Goal: Task Accomplishment & Management: Manage account settings

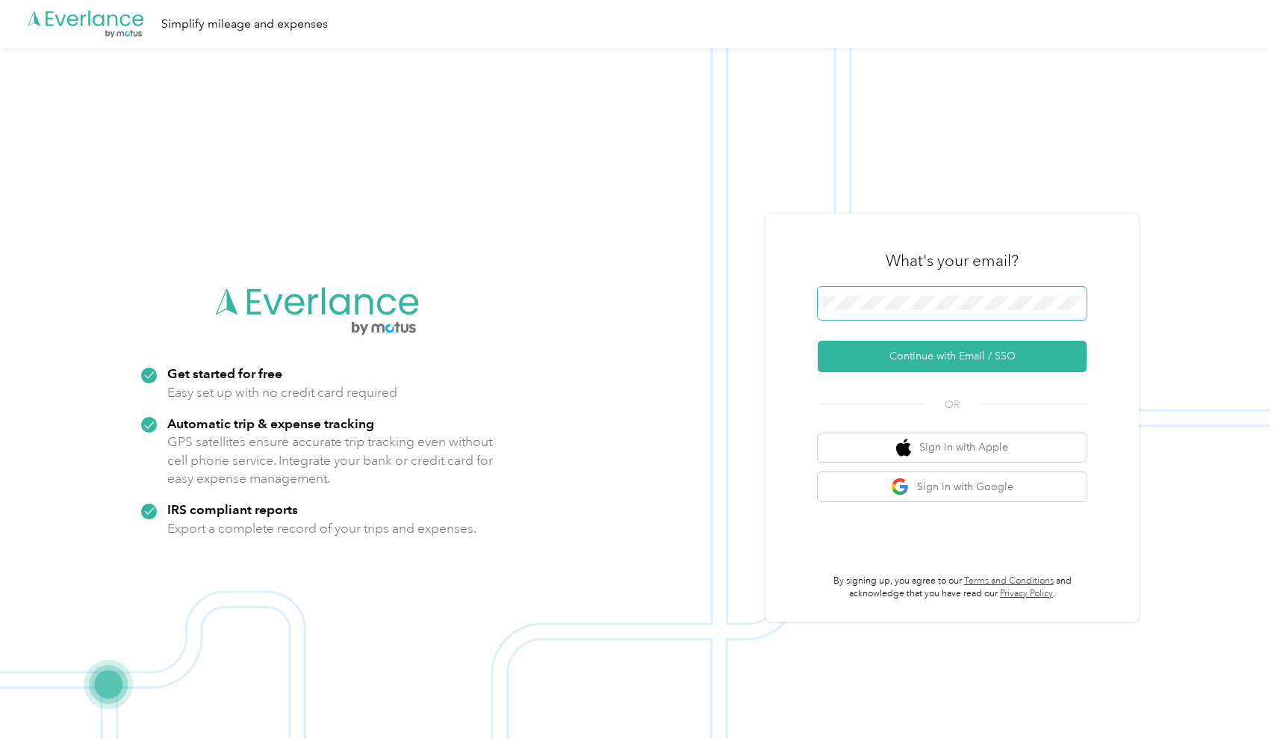
click at [957, 356] on button "Continue with Email / SSO" at bounding box center [952, 356] width 269 height 31
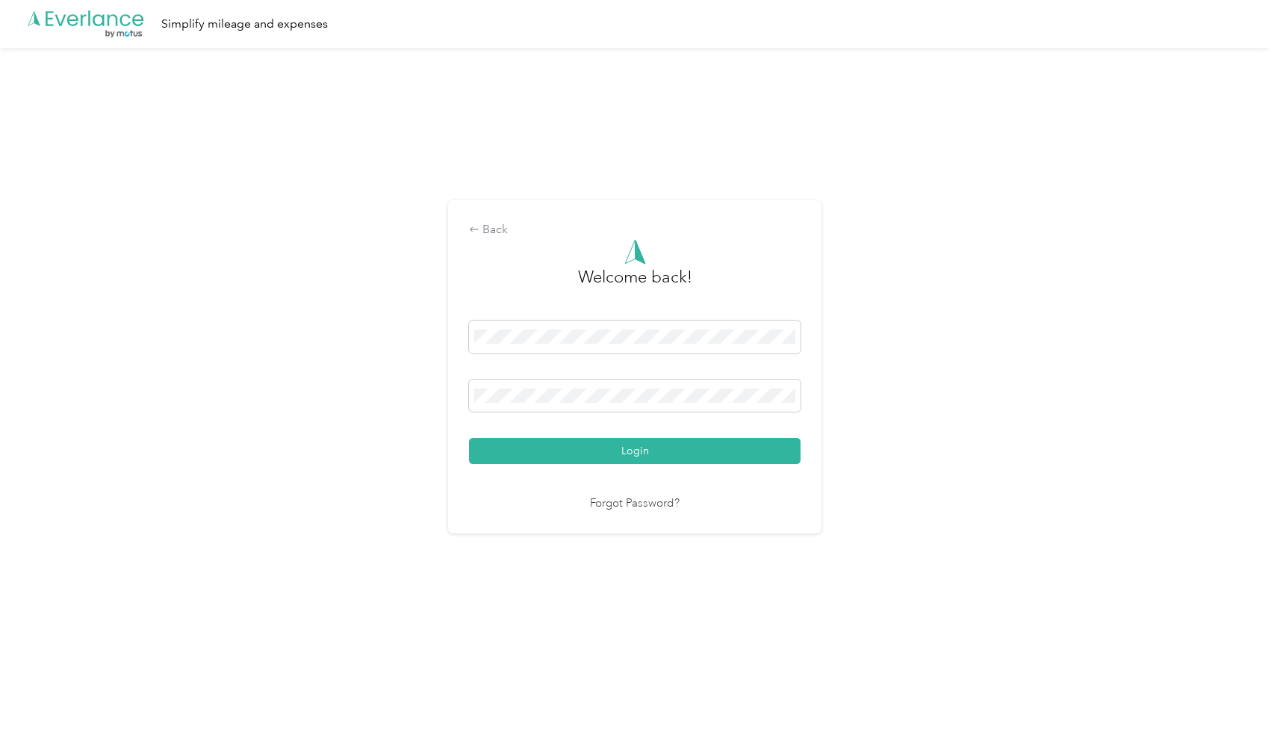
click at [638, 450] on button "Login" at bounding box center [635, 451] width 332 height 26
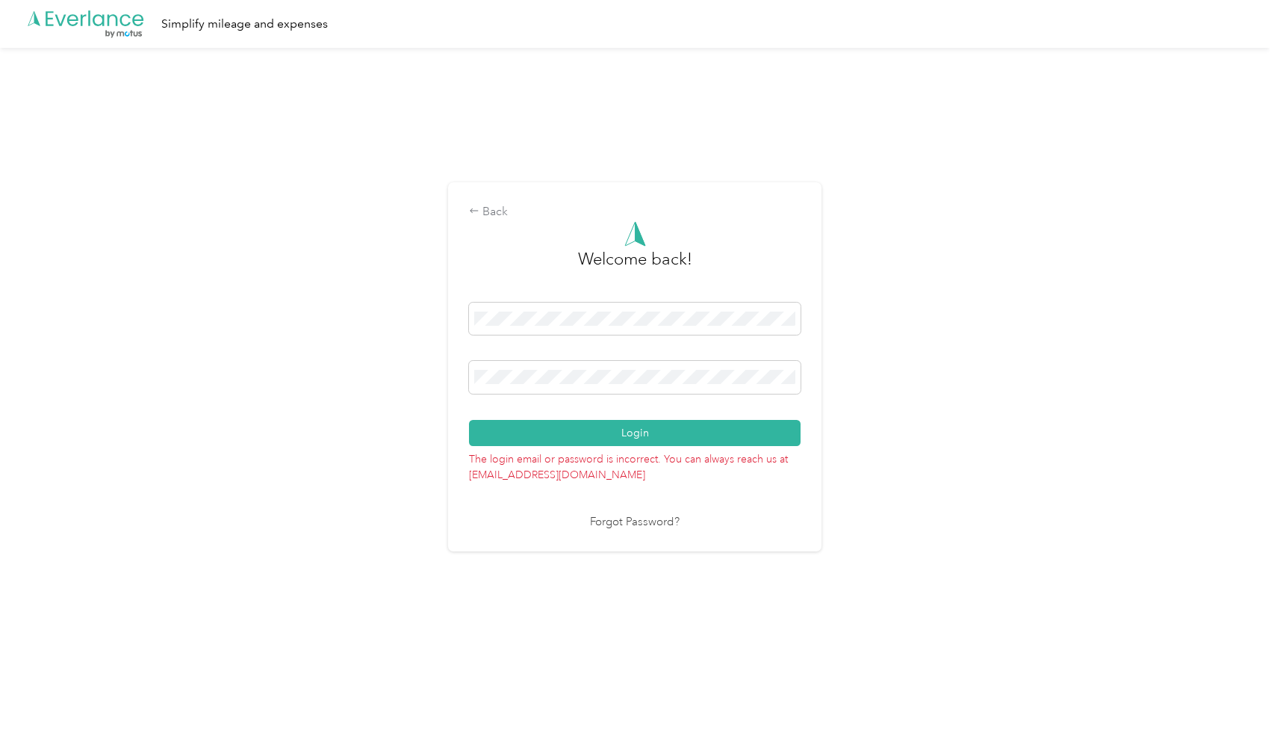
click at [638, 432] on button "Login" at bounding box center [635, 433] width 332 height 26
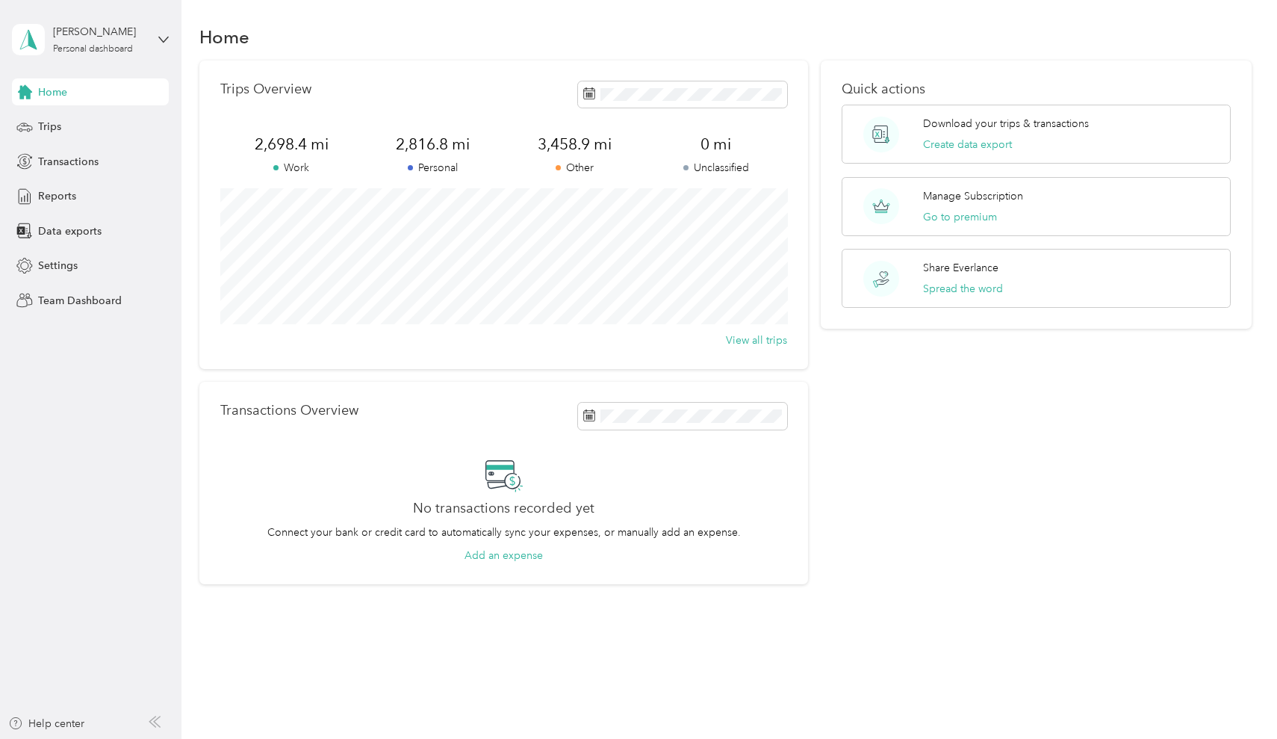
scroll to position [5, 0]
click at [54, 125] on span "Trips" at bounding box center [49, 127] width 23 height 16
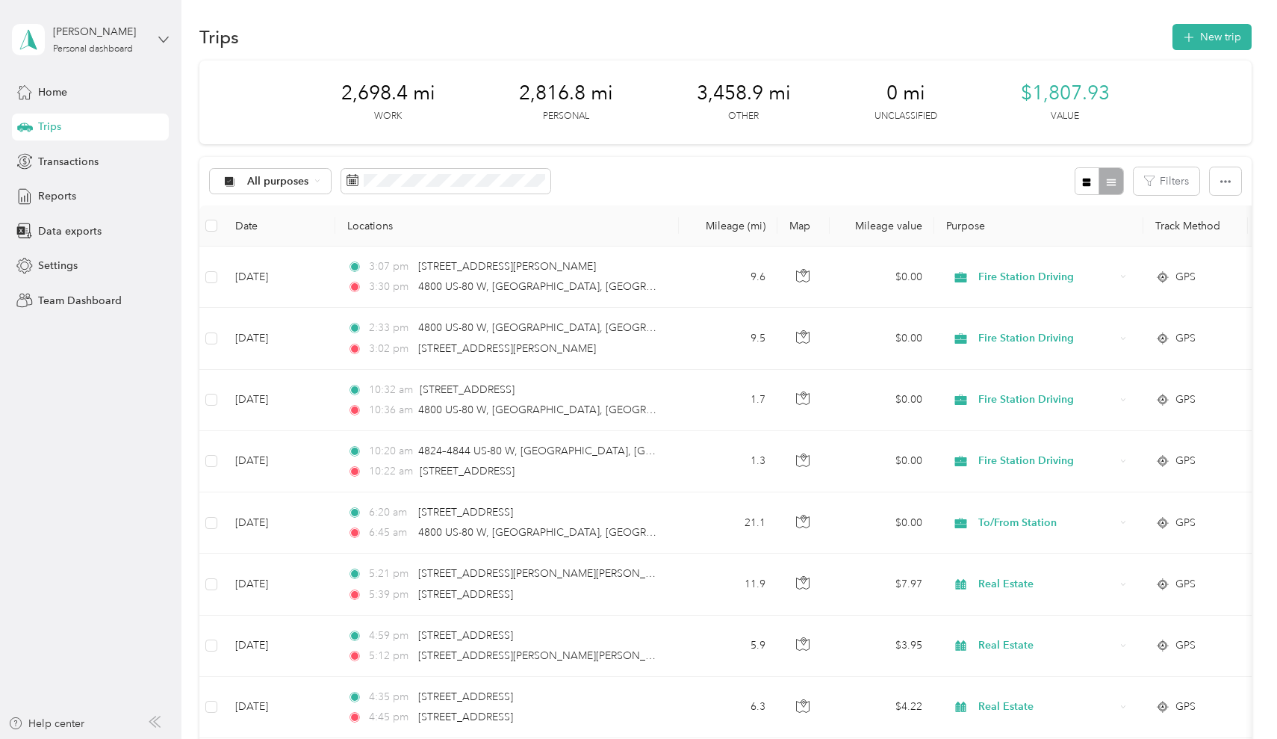
click at [164, 41] on icon at bounding box center [163, 39] width 9 height 5
click at [63, 263] on span "Settings" at bounding box center [58, 266] width 40 height 16
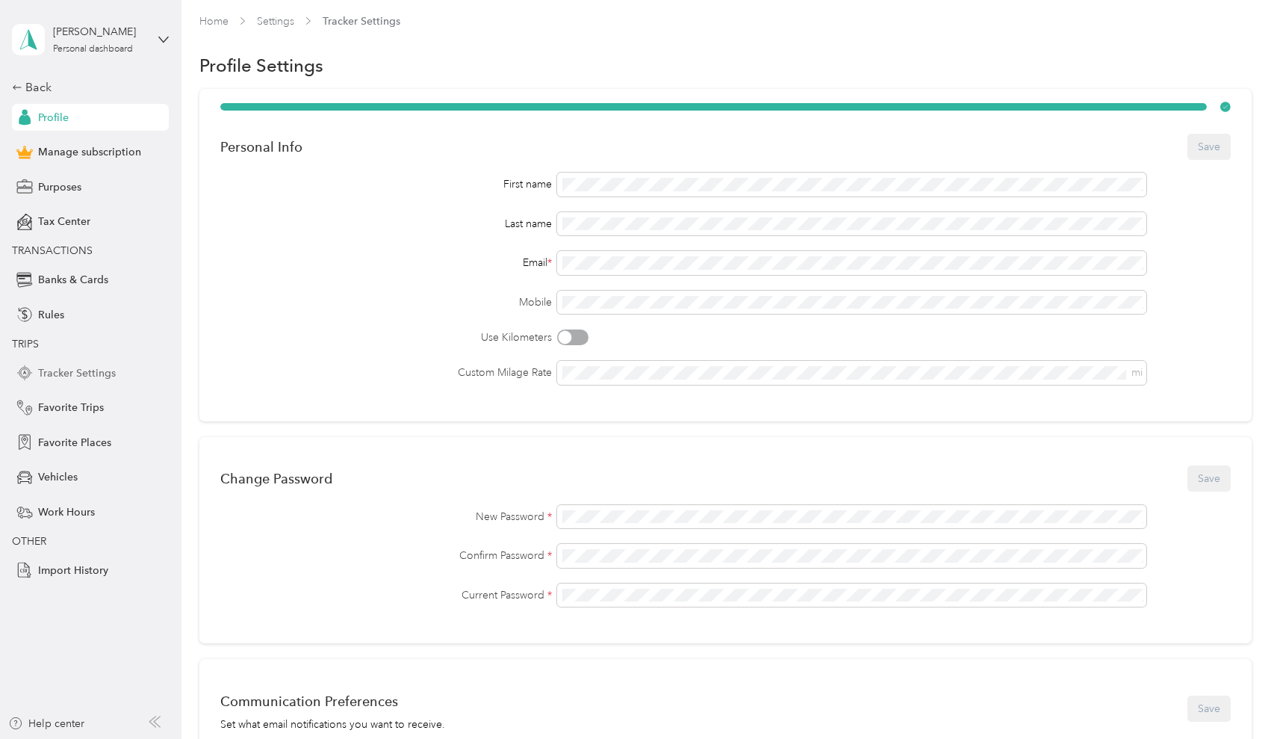
click at [55, 372] on span "Tracker Settings" at bounding box center [77, 373] width 78 height 16
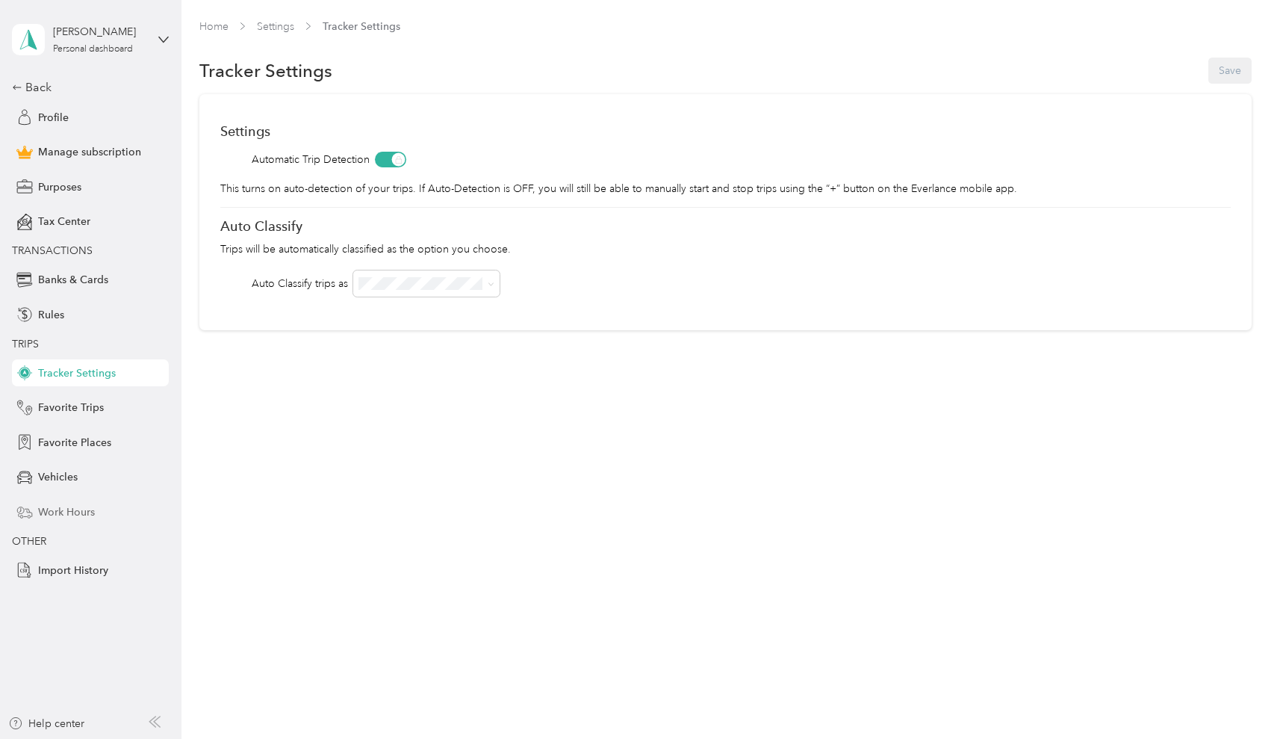
click at [66, 510] on span "Work Hours" at bounding box center [66, 512] width 57 height 16
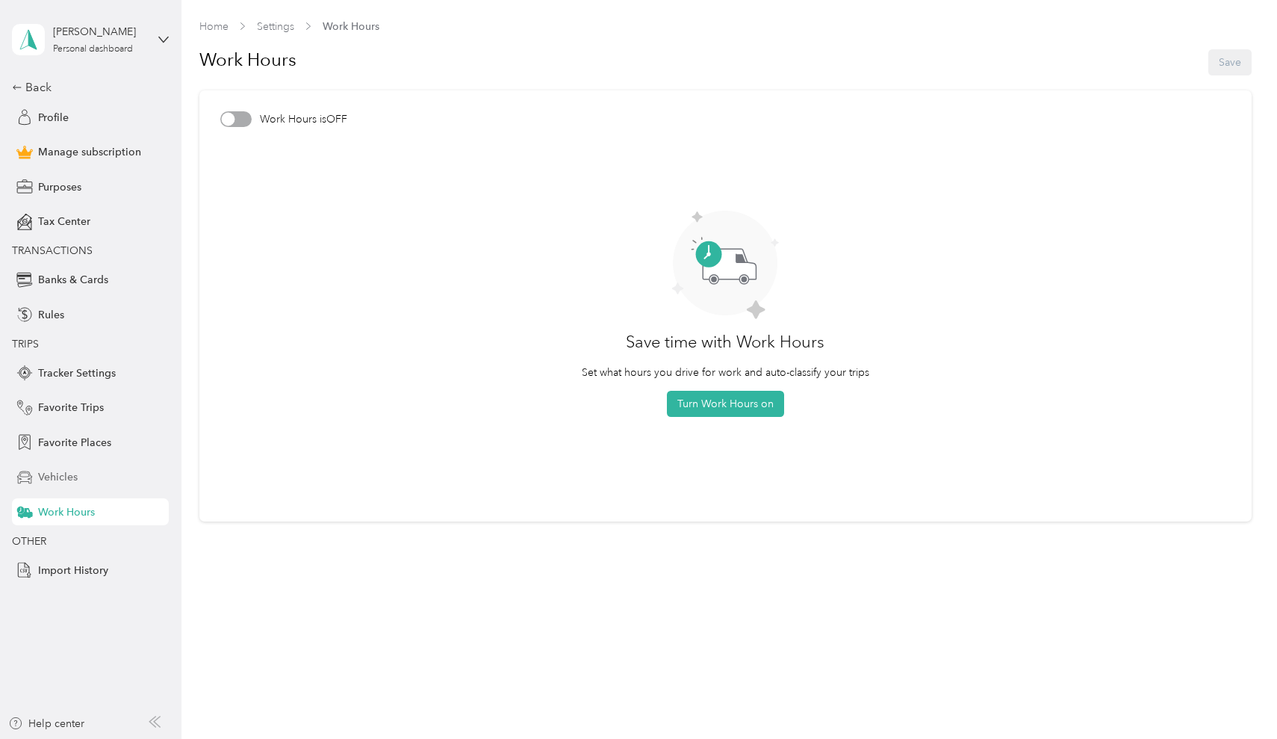
click at [56, 477] on span "Vehicles" at bounding box center [58, 477] width 40 height 16
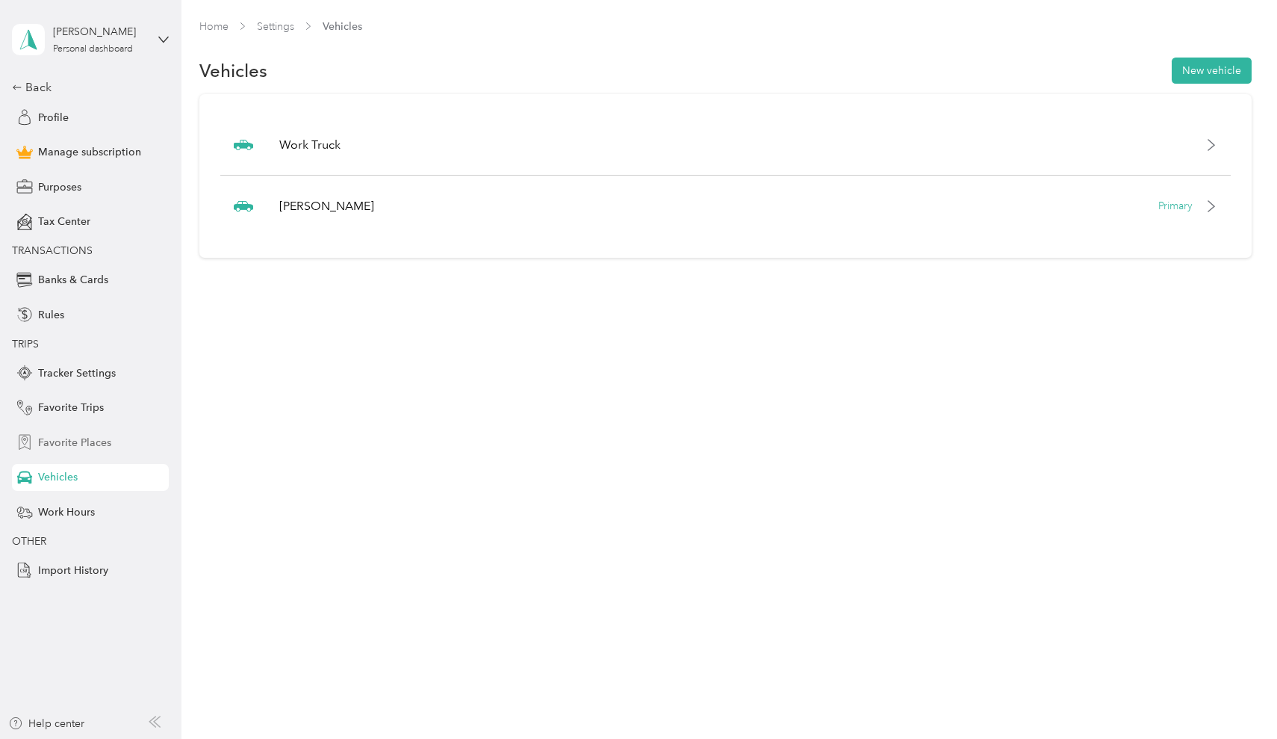
click at [54, 436] on span "Favorite Places" at bounding box center [74, 443] width 73 height 16
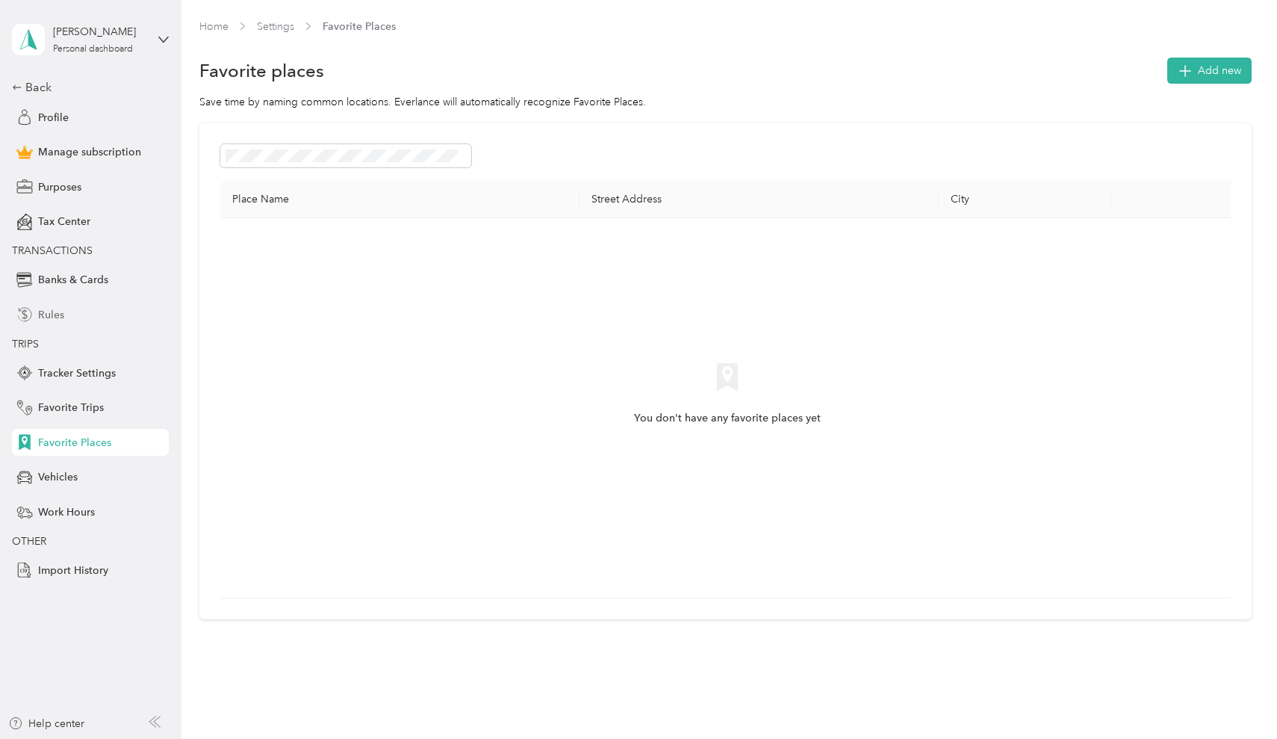
click at [42, 311] on span "Rules" at bounding box center [51, 315] width 26 height 16
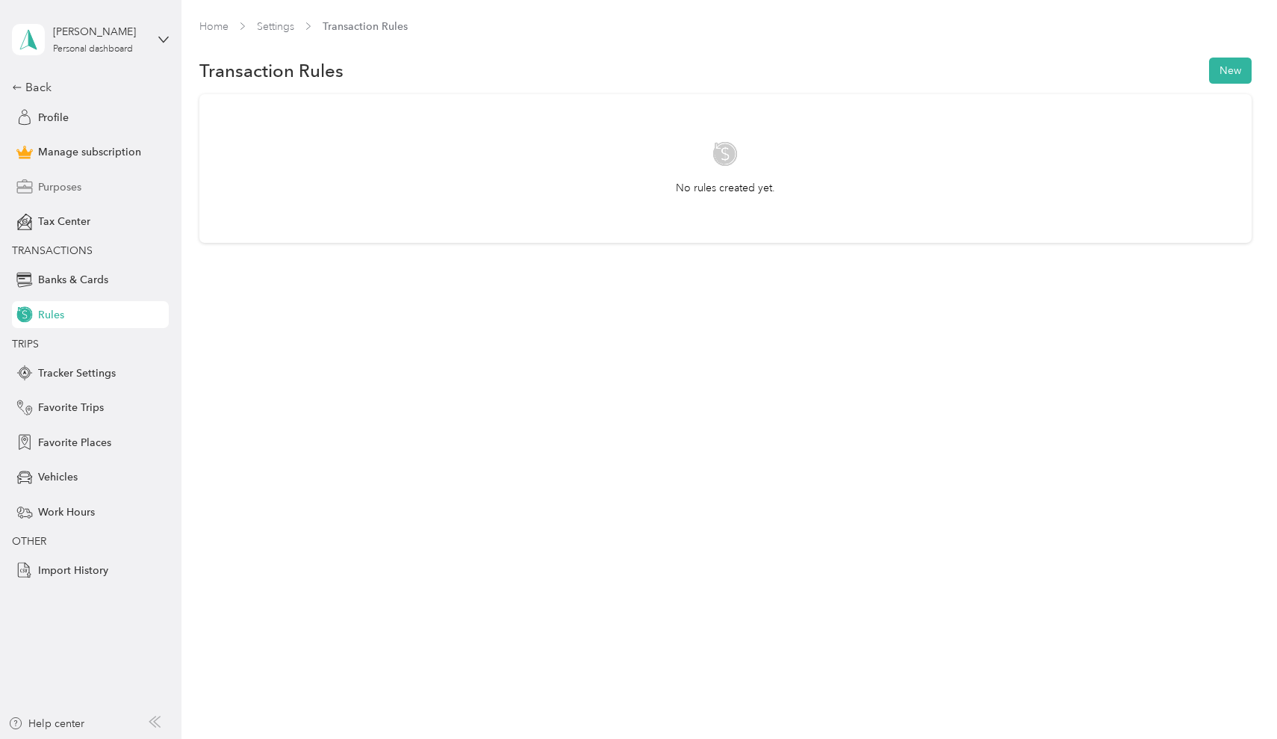
click at [44, 188] on span "Purposes" at bounding box center [59, 187] width 43 height 16
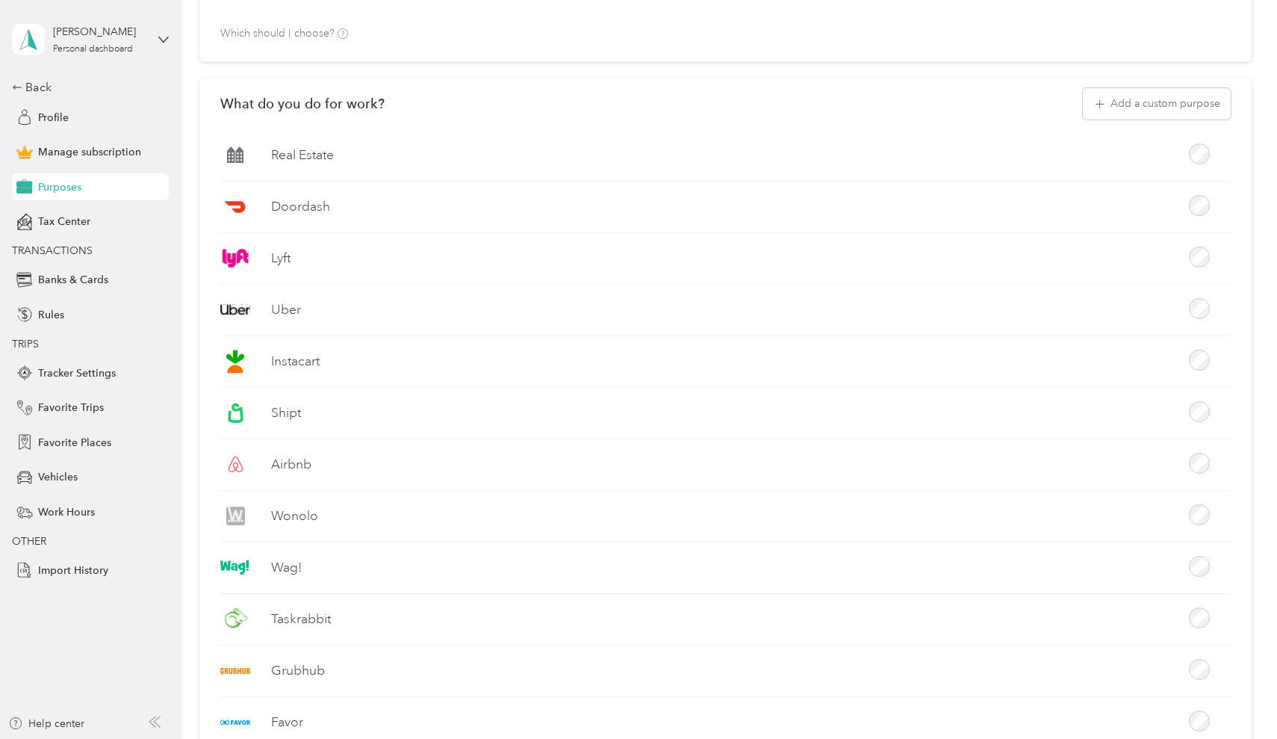
scroll to position [220, 0]
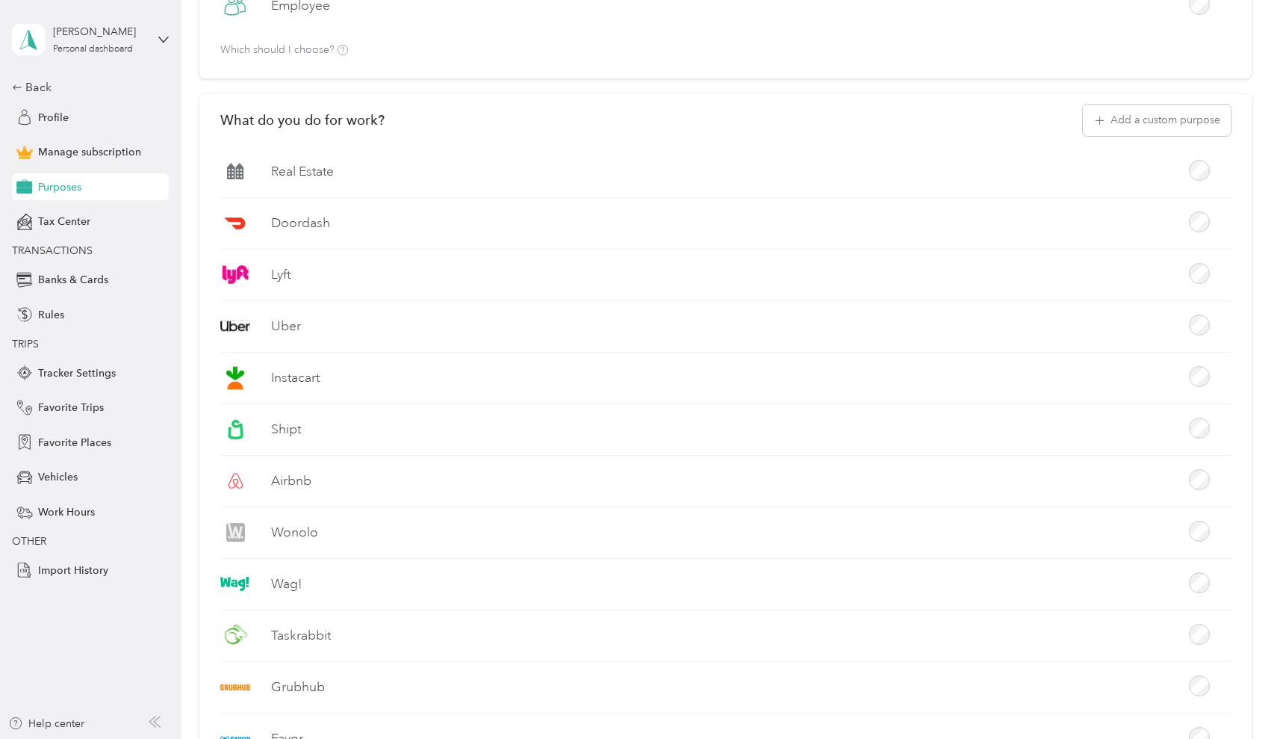
click at [326, 173] on label "Real Estate" at bounding box center [302, 171] width 63 height 19
click at [281, 168] on label "Real Estate" at bounding box center [302, 171] width 63 height 19
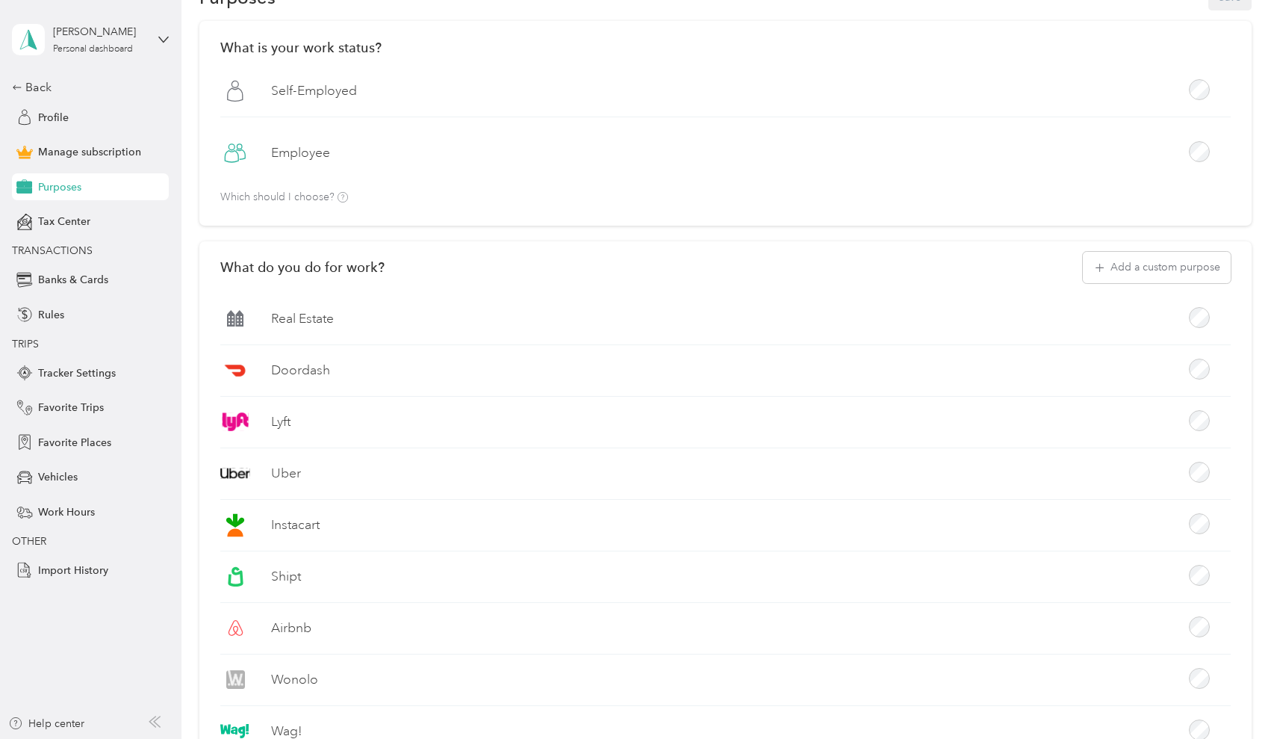
scroll to position [72, 0]
click at [237, 322] on icon at bounding box center [235, 319] width 16 height 16
click at [323, 321] on label "Real Estate" at bounding box center [302, 319] width 63 height 19
click at [52, 119] on span "Profile" at bounding box center [53, 118] width 31 height 16
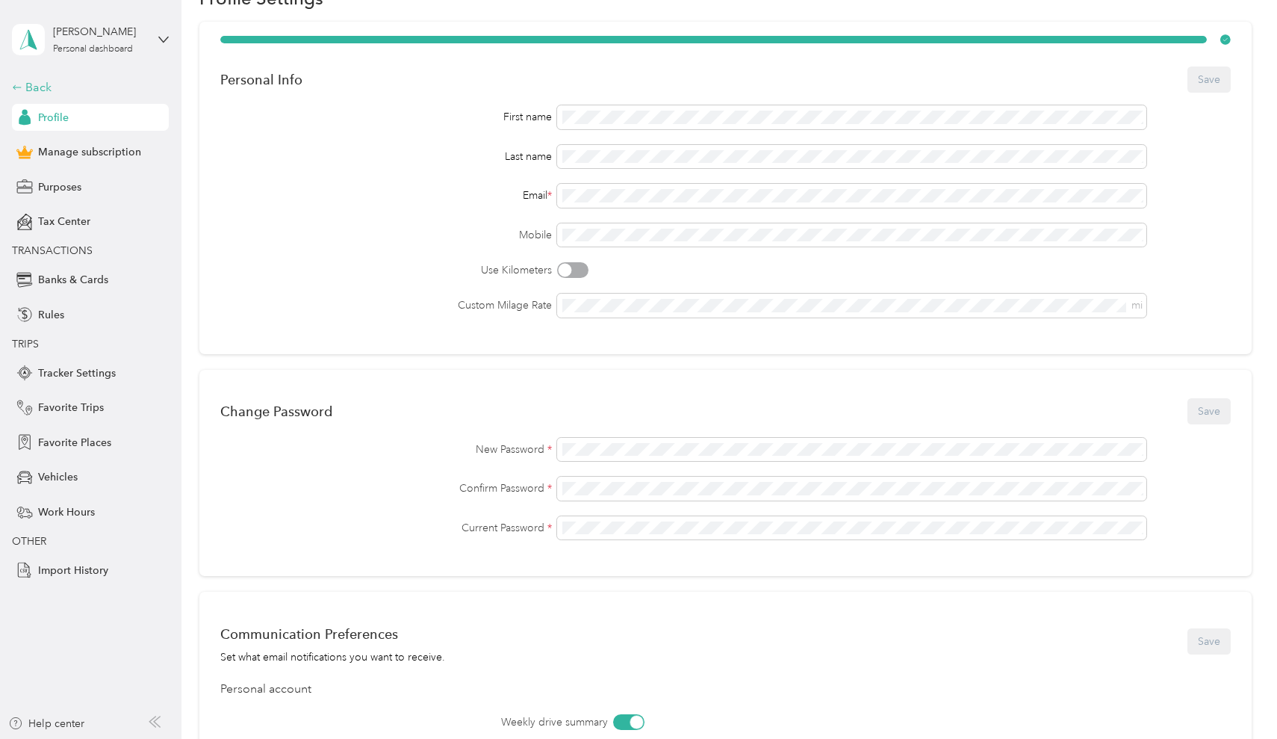
click at [38, 86] on div "Back" at bounding box center [86, 87] width 149 height 18
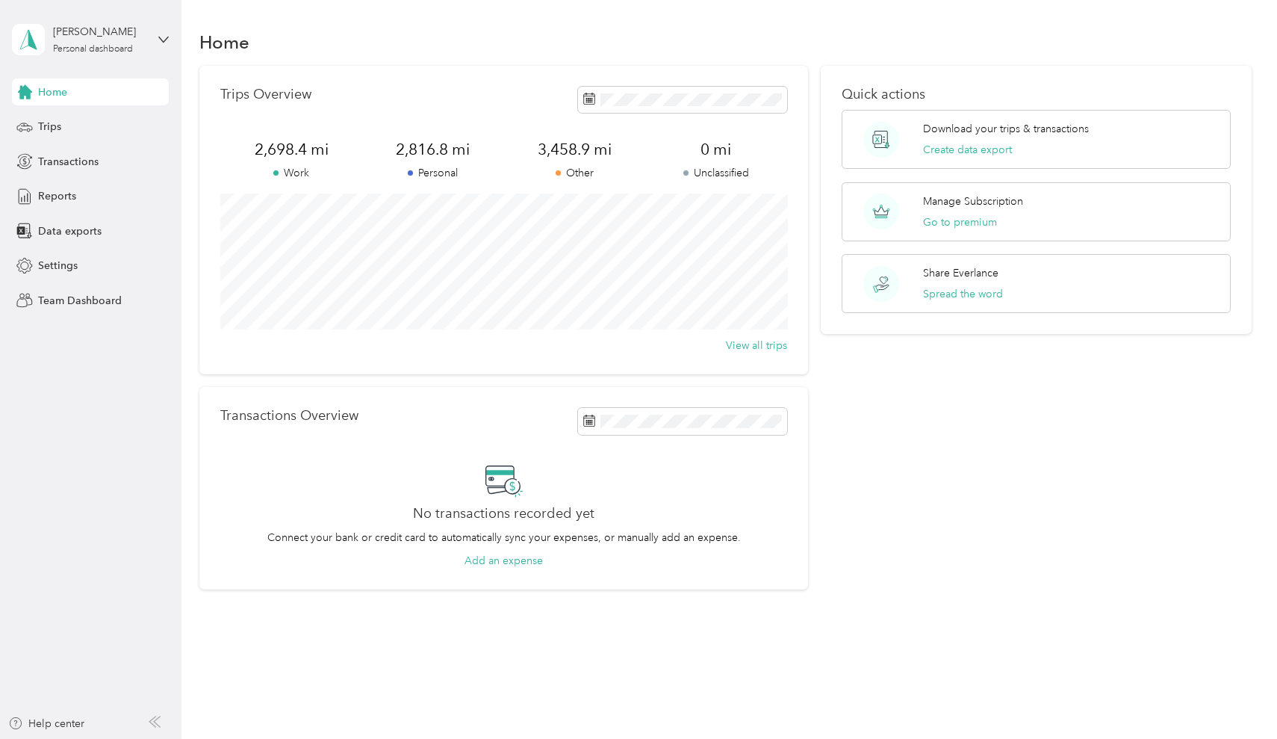
click at [171, 42] on aside "[PERSON_NAME] Personal dashboard Home Trips Transactions Reports Data exports S…" at bounding box center [90, 369] width 181 height 739
click at [164, 40] on icon at bounding box center [163, 39] width 10 height 10
click at [164, 45] on div "[PERSON_NAME] Personal dashboard" at bounding box center [90, 39] width 157 height 52
click at [52, 298] on span "Team Dashboard" at bounding box center [80, 301] width 84 height 16
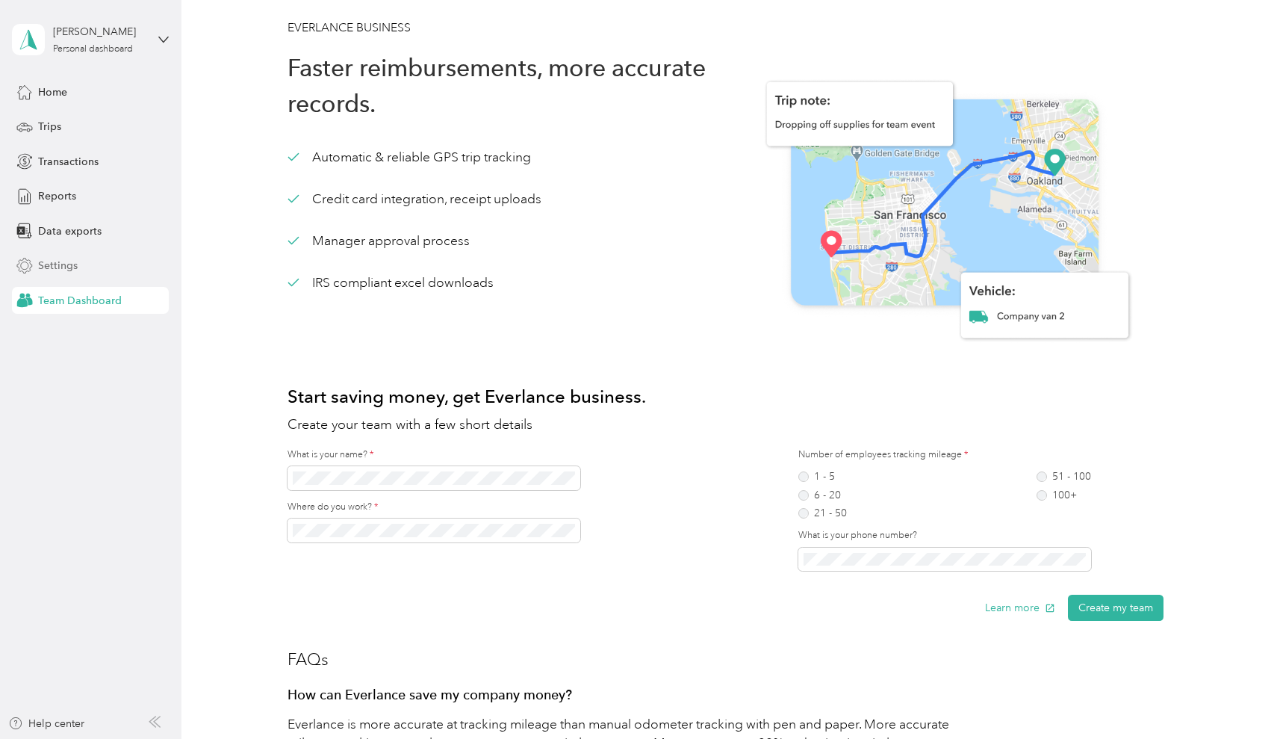
click at [49, 263] on span "Settings" at bounding box center [58, 266] width 40 height 16
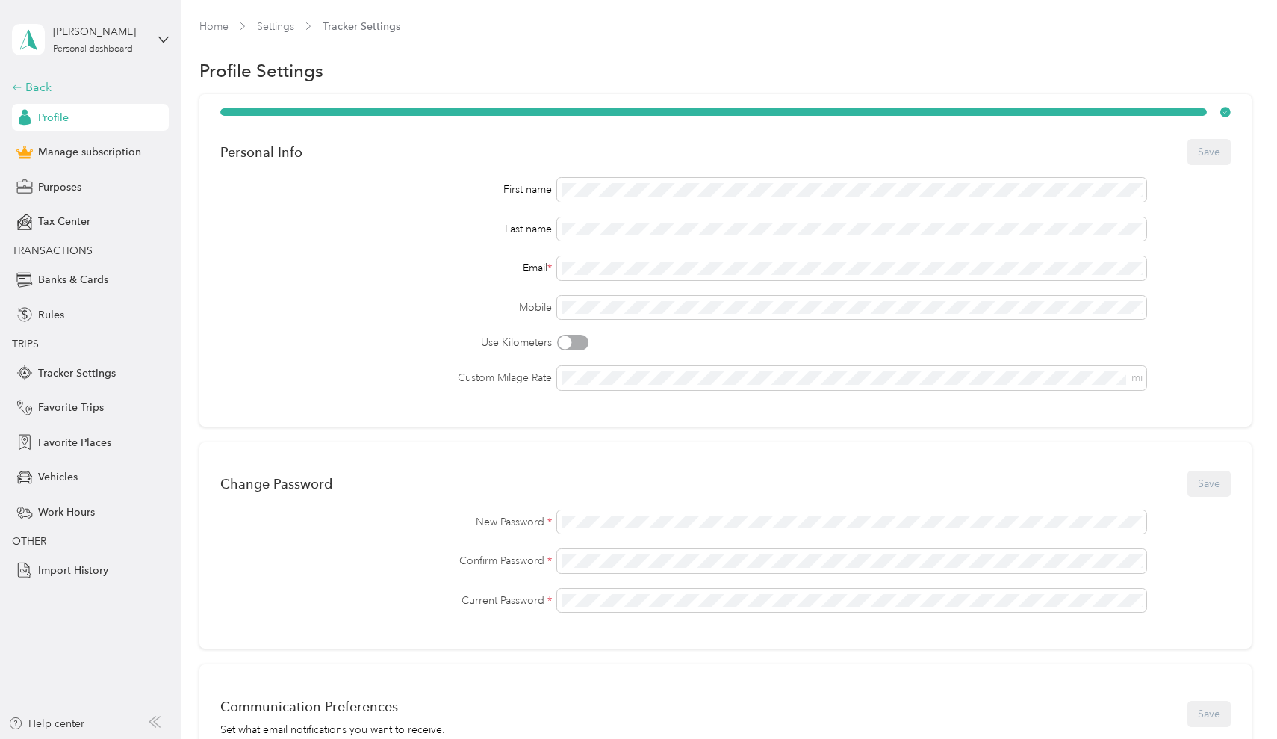
click at [35, 90] on div "Back" at bounding box center [86, 87] width 149 height 18
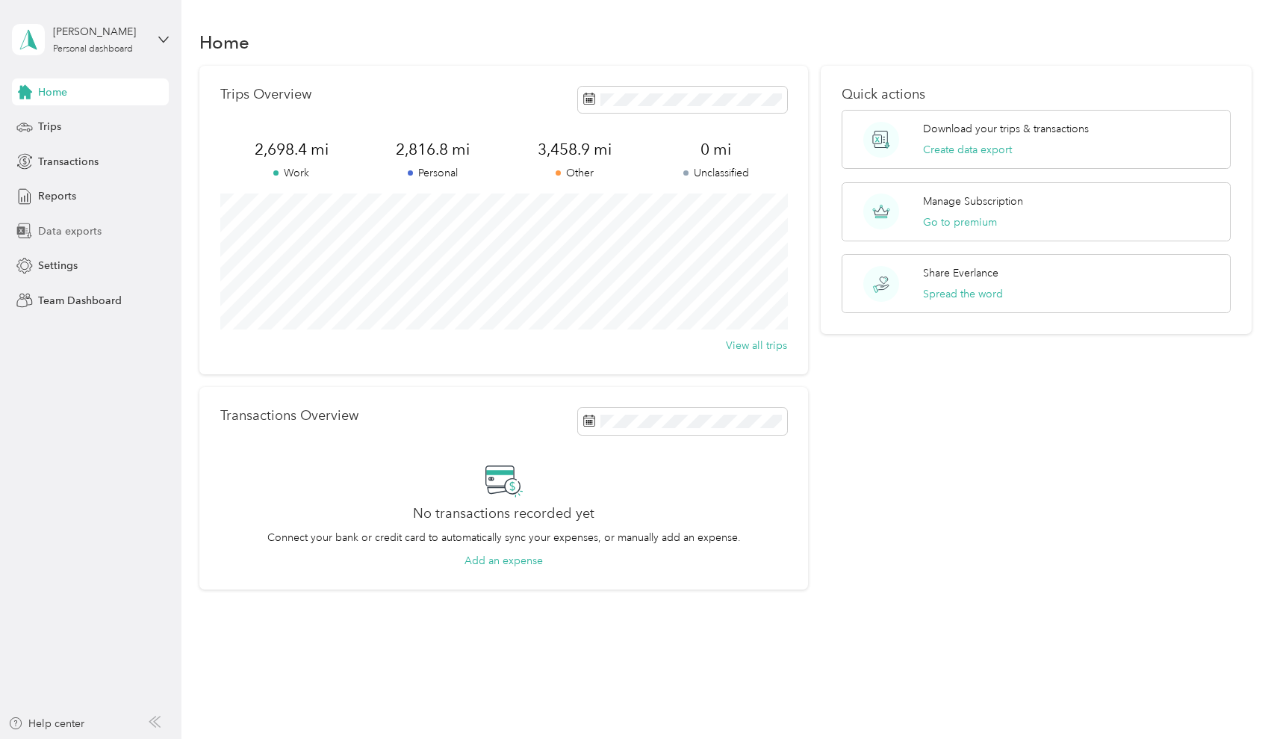
click at [49, 231] on span "Data exports" at bounding box center [69, 231] width 63 height 16
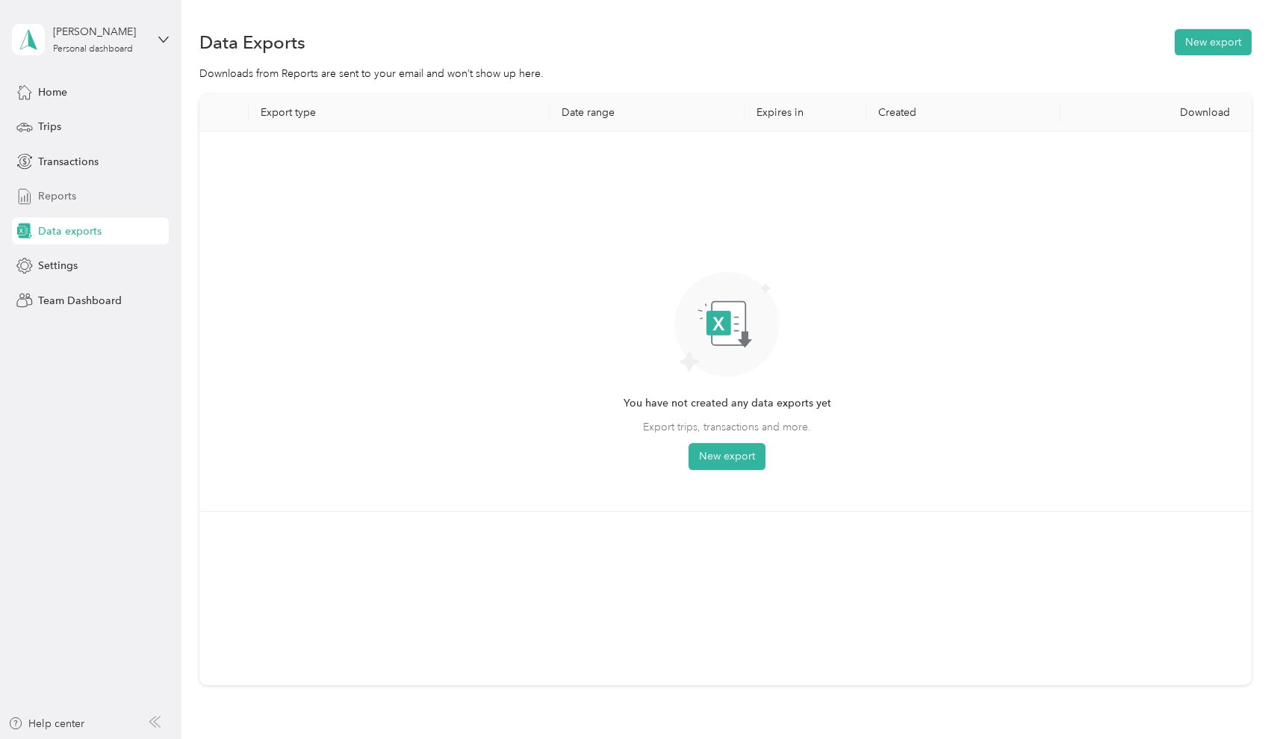
click at [49, 190] on span "Reports" at bounding box center [57, 196] width 38 height 16
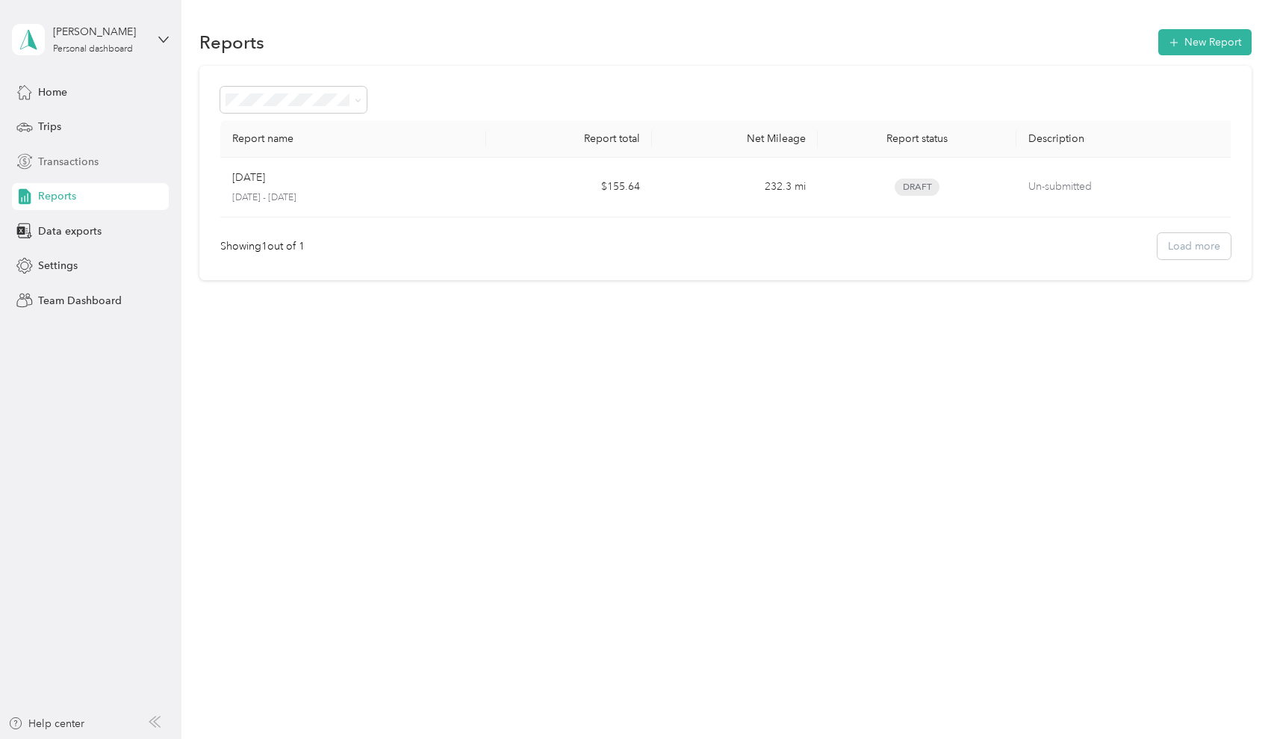
click at [54, 158] on span "Transactions" at bounding box center [68, 162] width 60 height 16
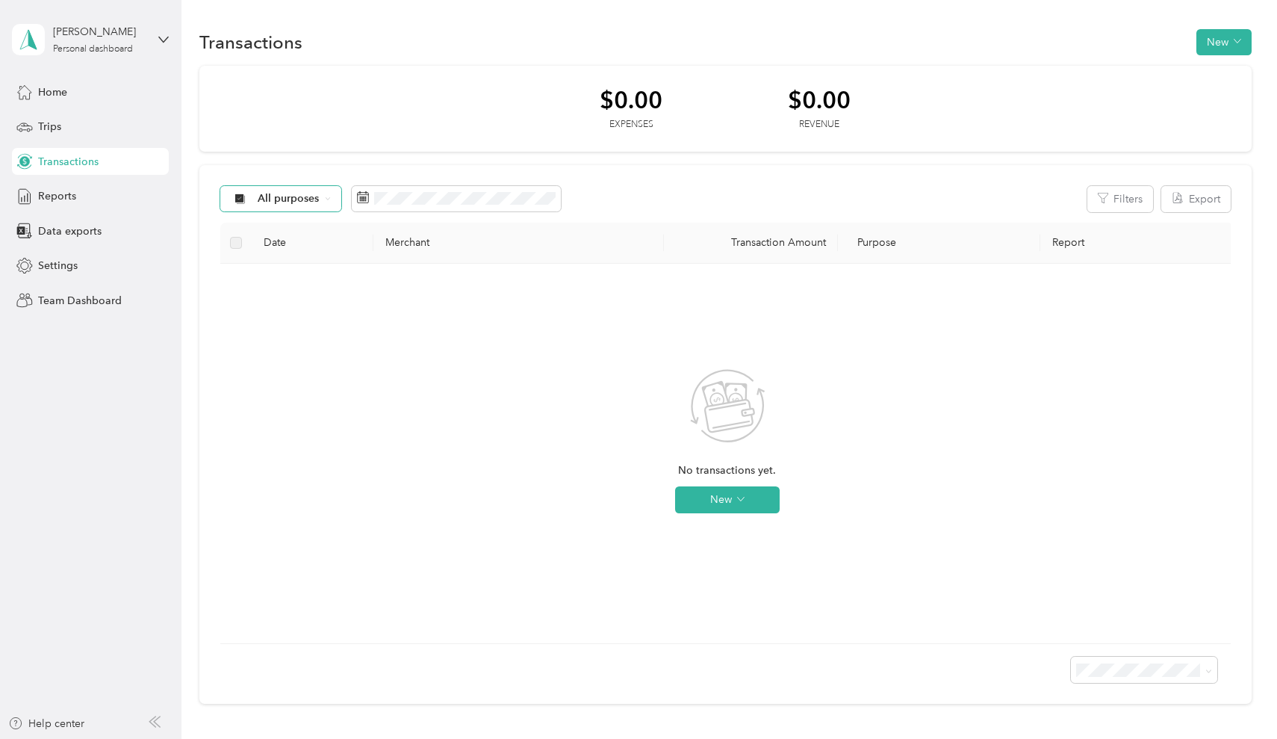
click at [325, 200] on icon at bounding box center [328, 199] width 6 height 6
click at [252, 357] on span "Other" at bounding box center [292, 357] width 122 height 16
click at [281, 202] on span "Other" at bounding box center [272, 198] width 29 height 10
click at [281, 195] on span "Other" at bounding box center [272, 198] width 29 height 10
click at [266, 326] on span "Real Estate" at bounding box center [306, 331] width 96 height 16
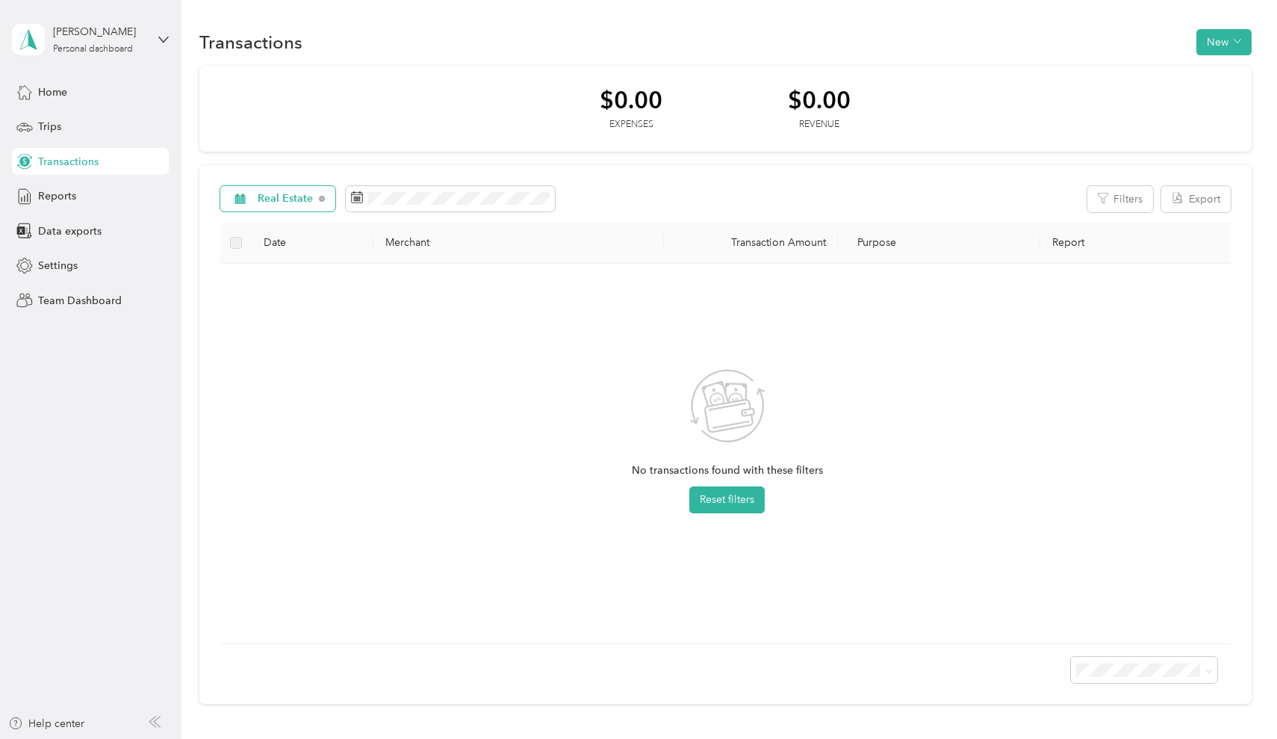
click at [287, 196] on span "Real Estate" at bounding box center [286, 198] width 56 height 10
click at [276, 277] on span "Work" at bounding box center [306, 278] width 96 height 16
click at [274, 201] on span "Work" at bounding box center [271, 198] width 27 height 10
click at [267, 227] on li "All purposes" at bounding box center [292, 225] width 143 height 26
click at [46, 130] on span "Trips" at bounding box center [49, 127] width 23 height 16
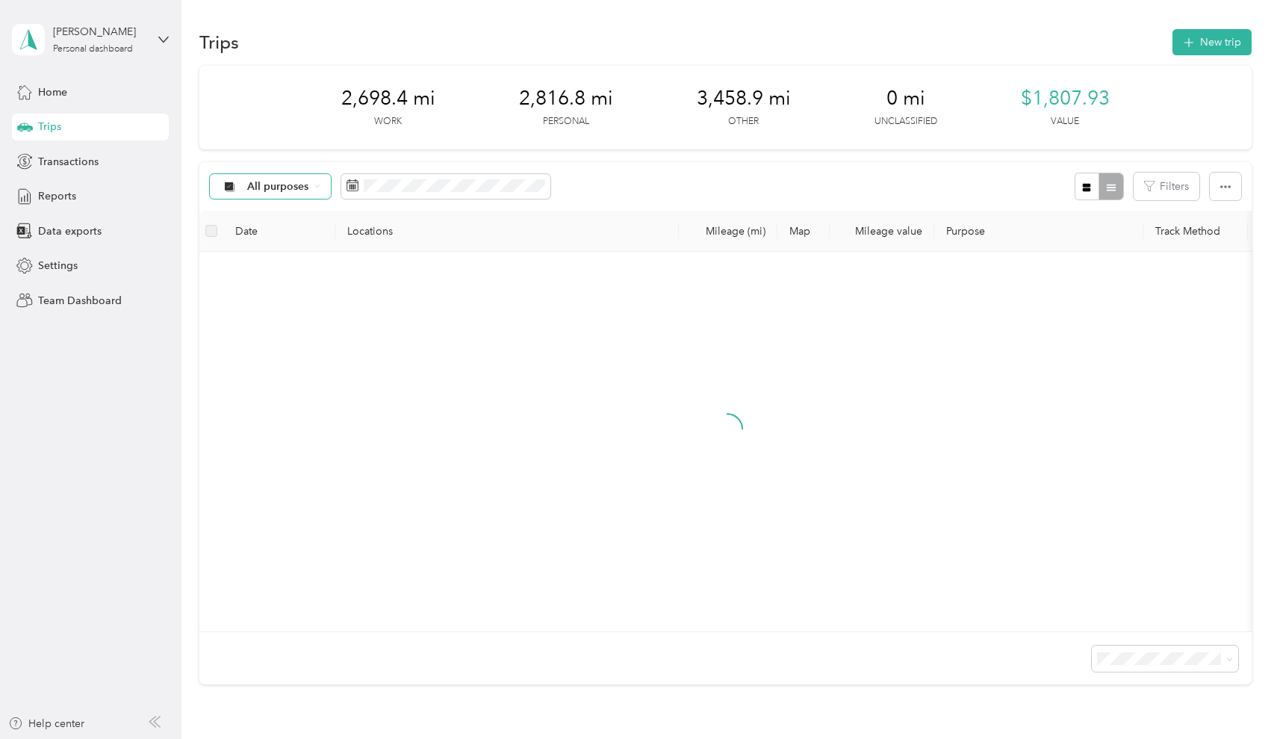
click at [259, 184] on span "All purposes" at bounding box center [278, 186] width 62 height 10
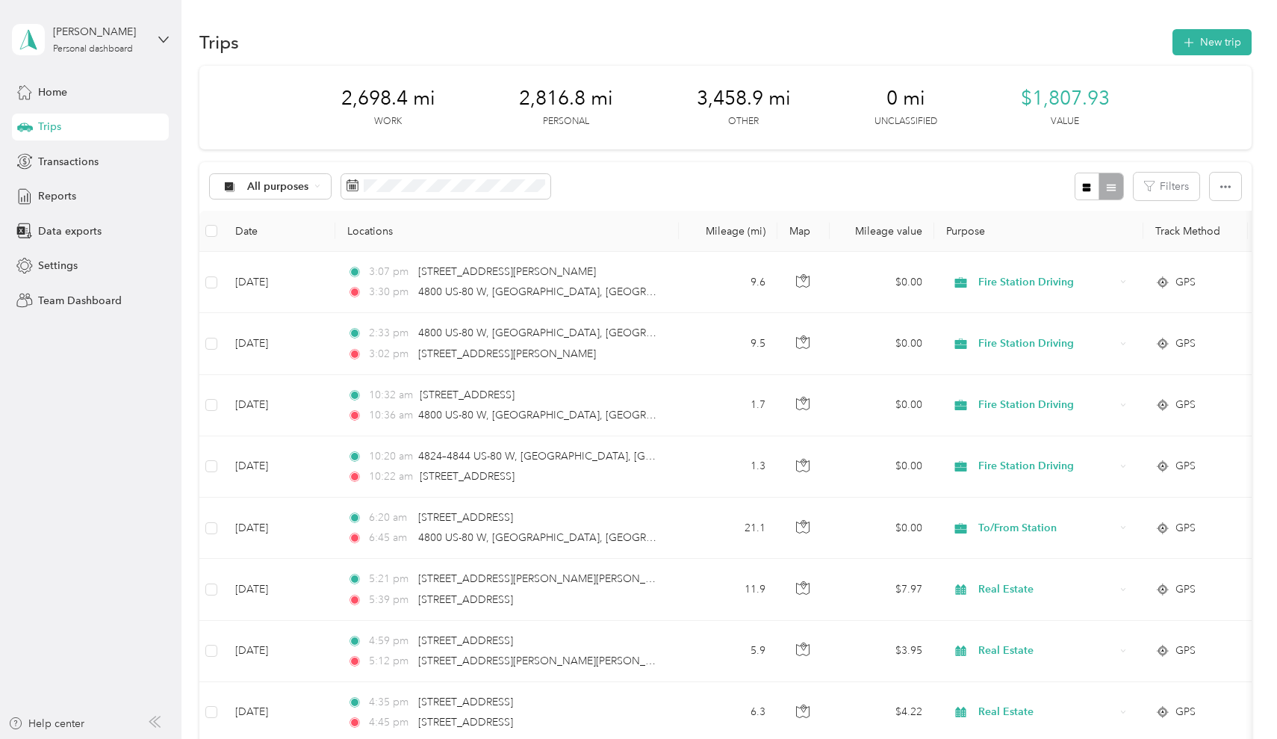
click at [271, 314] on span "Real Estate" at bounding box center [295, 317] width 96 height 16
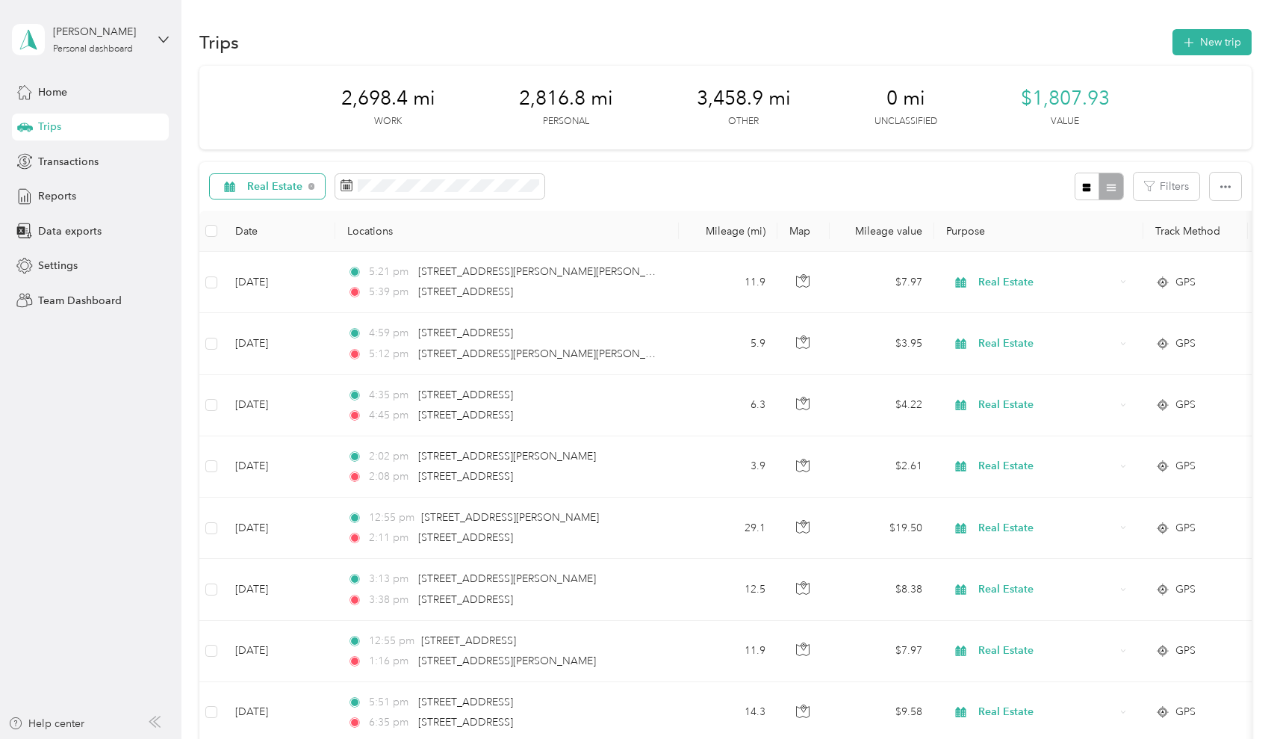
click at [294, 189] on span "Real Estate" at bounding box center [275, 186] width 56 height 10
click at [600, 186] on div "Real Estate Filters" at bounding box center [724, 186] width 1051 height 49
click at [312, 186] on icon at bounding box center [311, 186] width 6 height 6
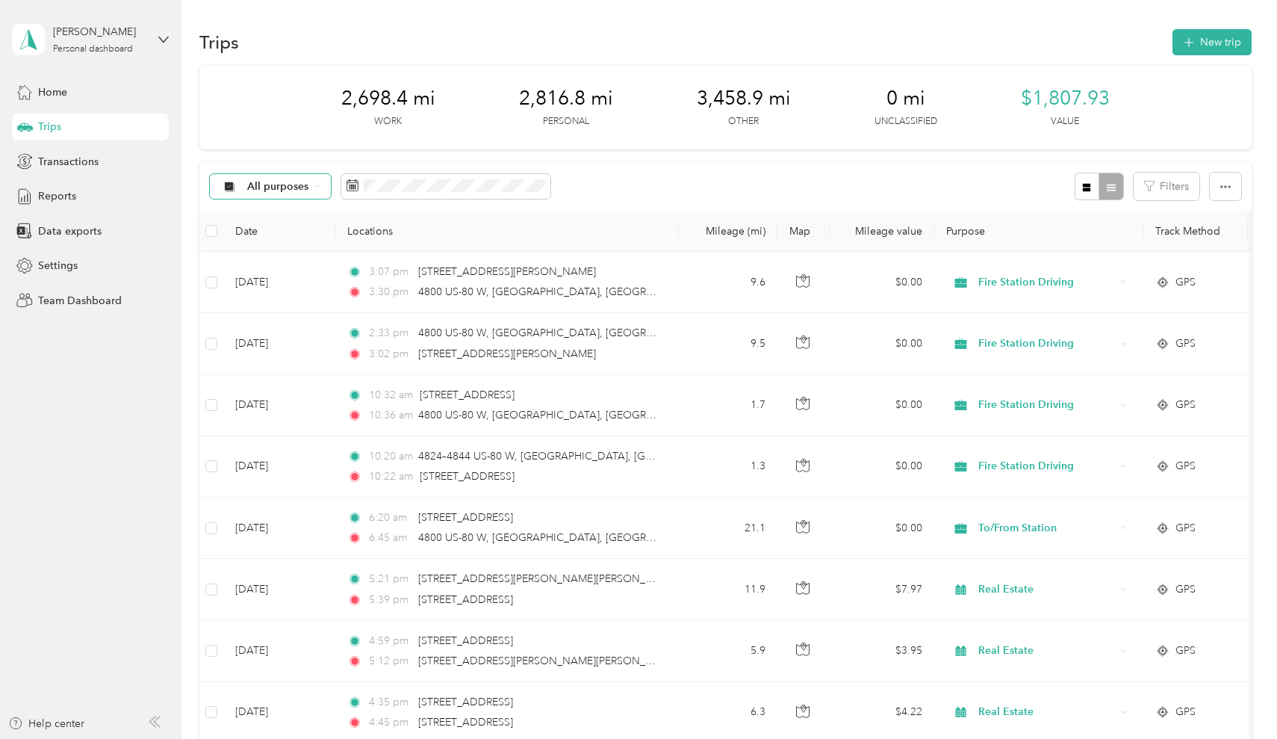
click at [312, 186] on div "All purposes" at bounding box center [270, 186] width 121 height 25
click at [274, 343] on span "Other" at bounding box center [295, 338] width 96 height 16
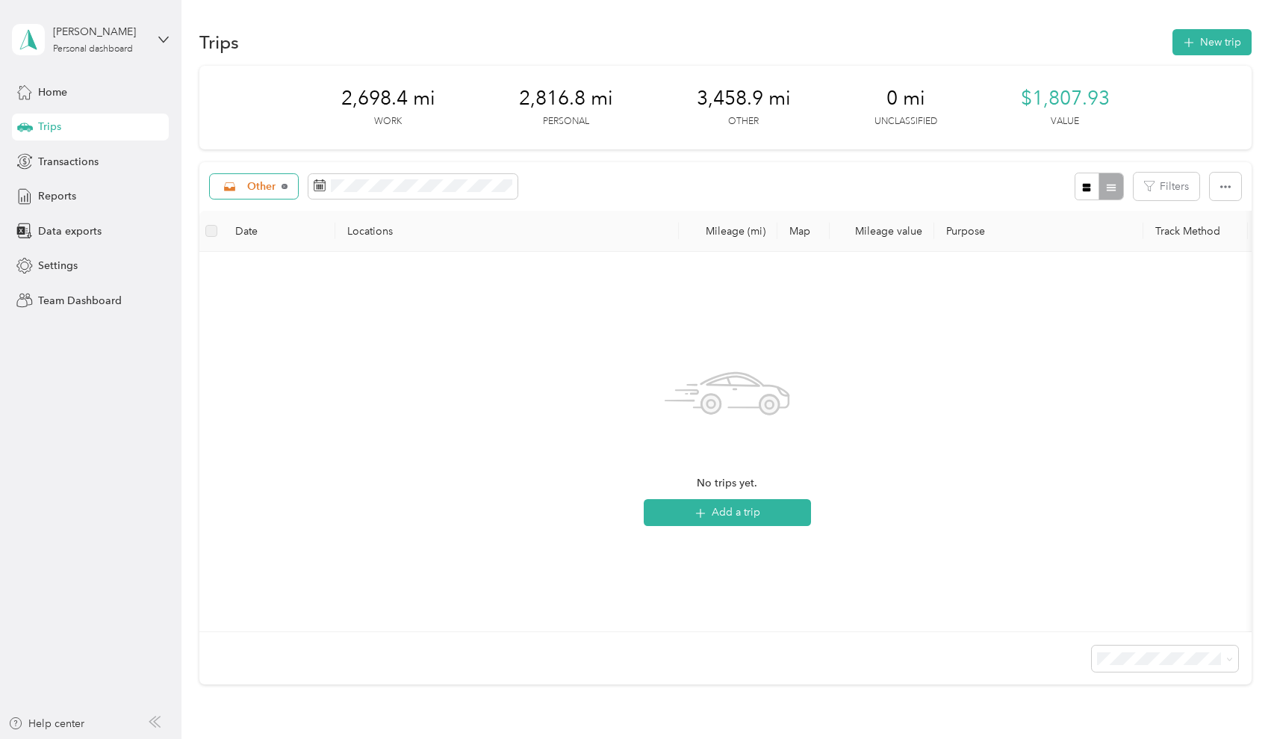
click at [284, 187] on icon at bounding box center [285, 187] width 6 height 6
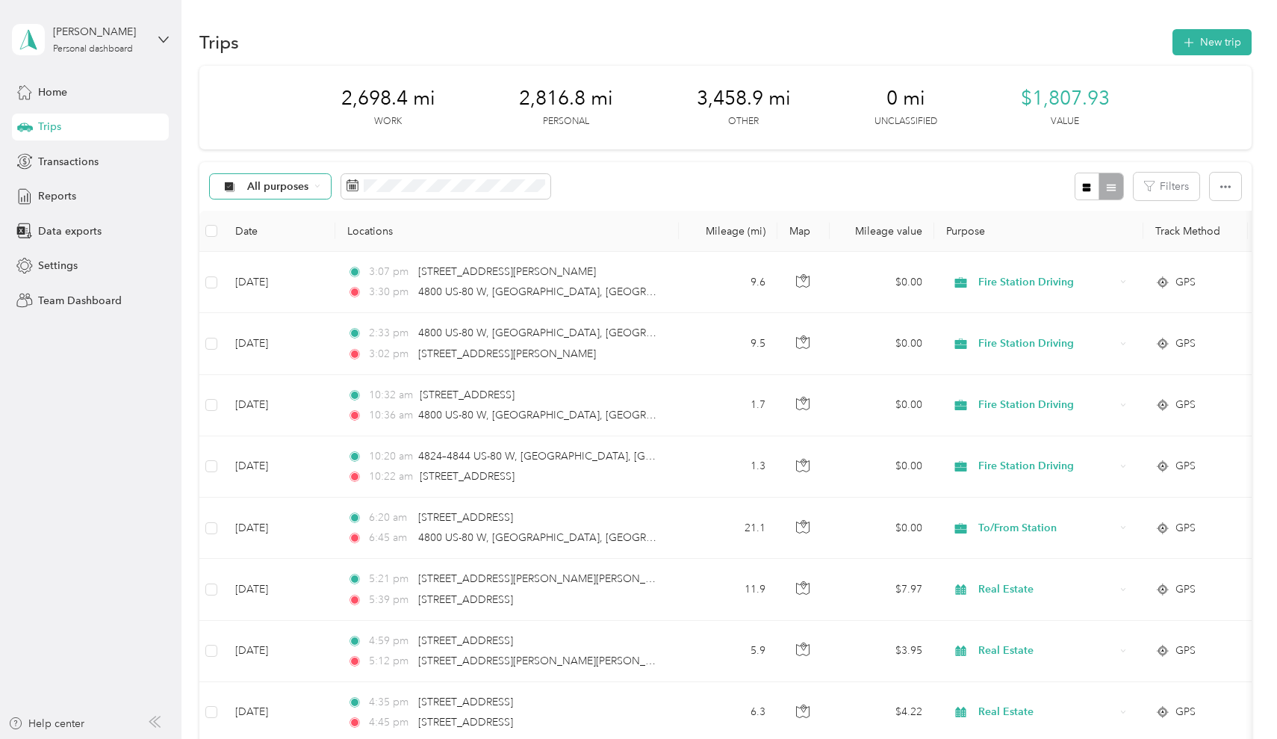
click at [311, 188] on div "All purposes" at bounding box center [270, 186] width 121 height 25
click at [263, 265] on li "Work" at bounding box center [282, 265] width 143 height 26
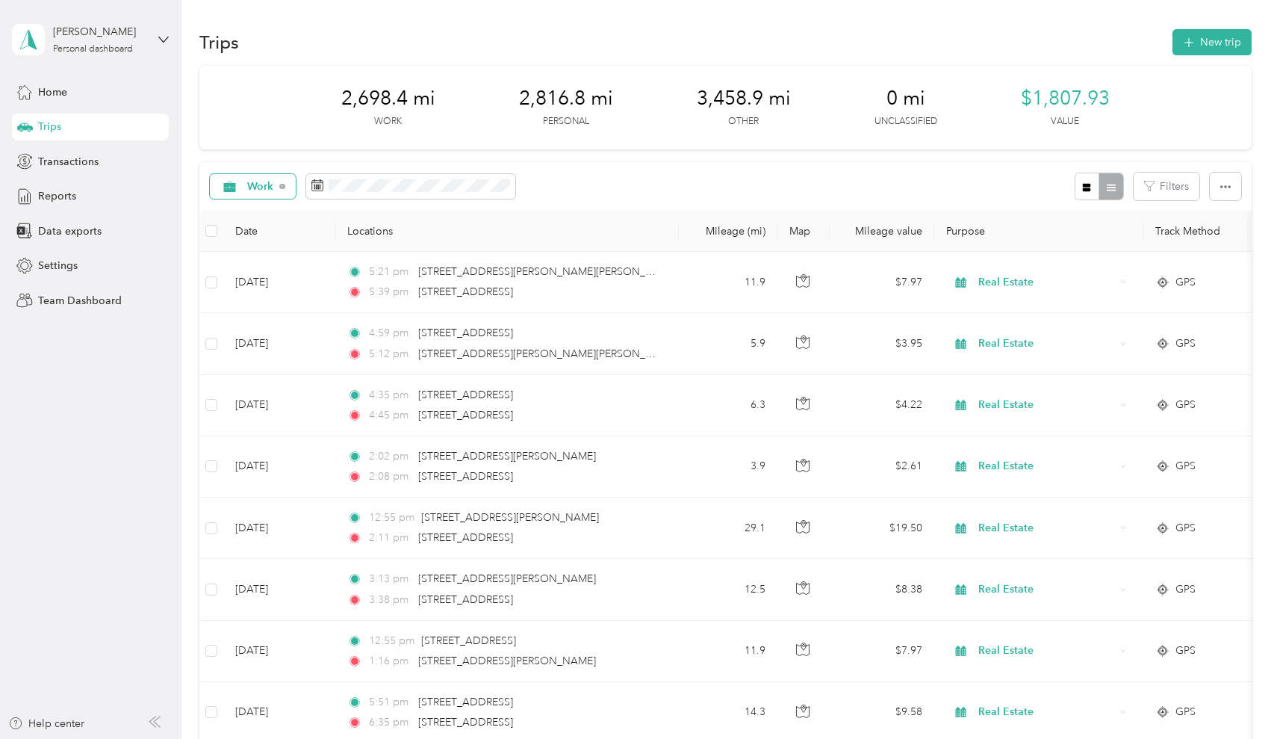
click at [259, 187] on span "Work" at bounding box center [260, 186] width 27 height 10
click at [276, 293] on li "Personal" at bounding box center [282, 288] width 143 height 26
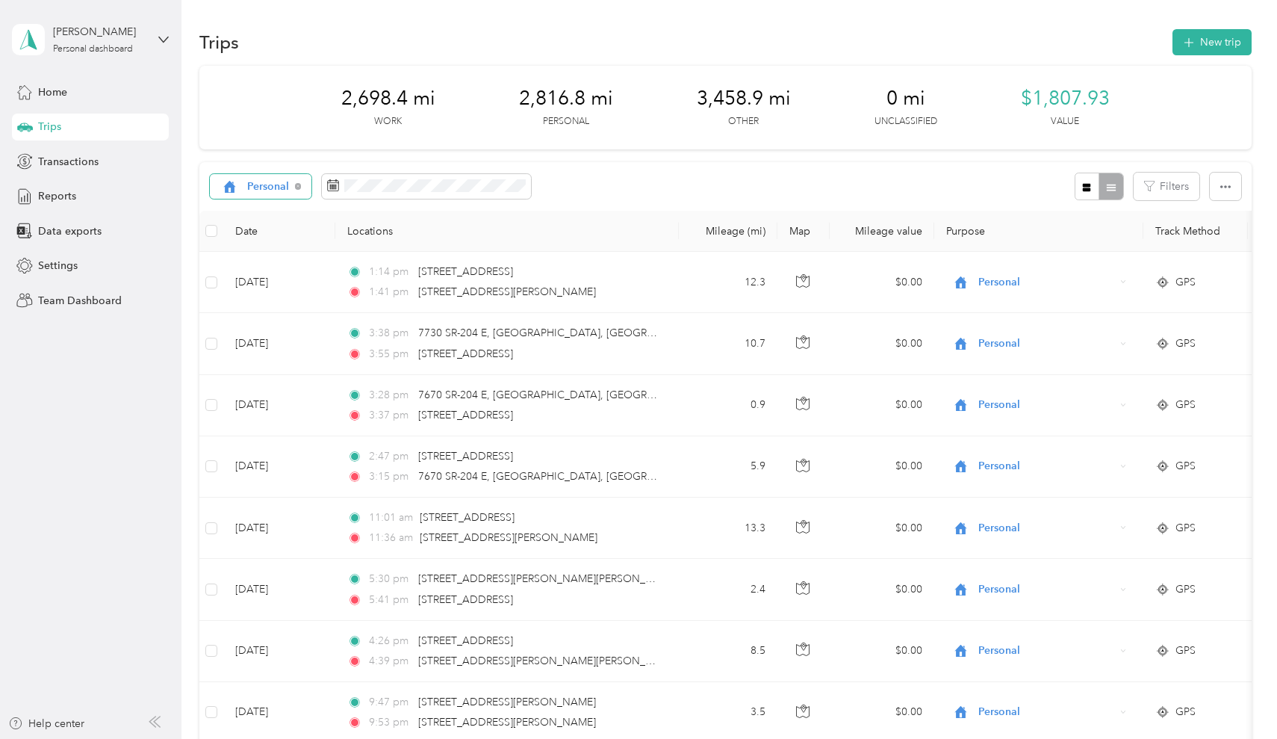
click at [268, 185] on span "Personal" at bounding box center [268, 186] width 43 height 10
click at [264, 314] on span "Real Estate" at bounding box center [295, 316] width 96 height 16
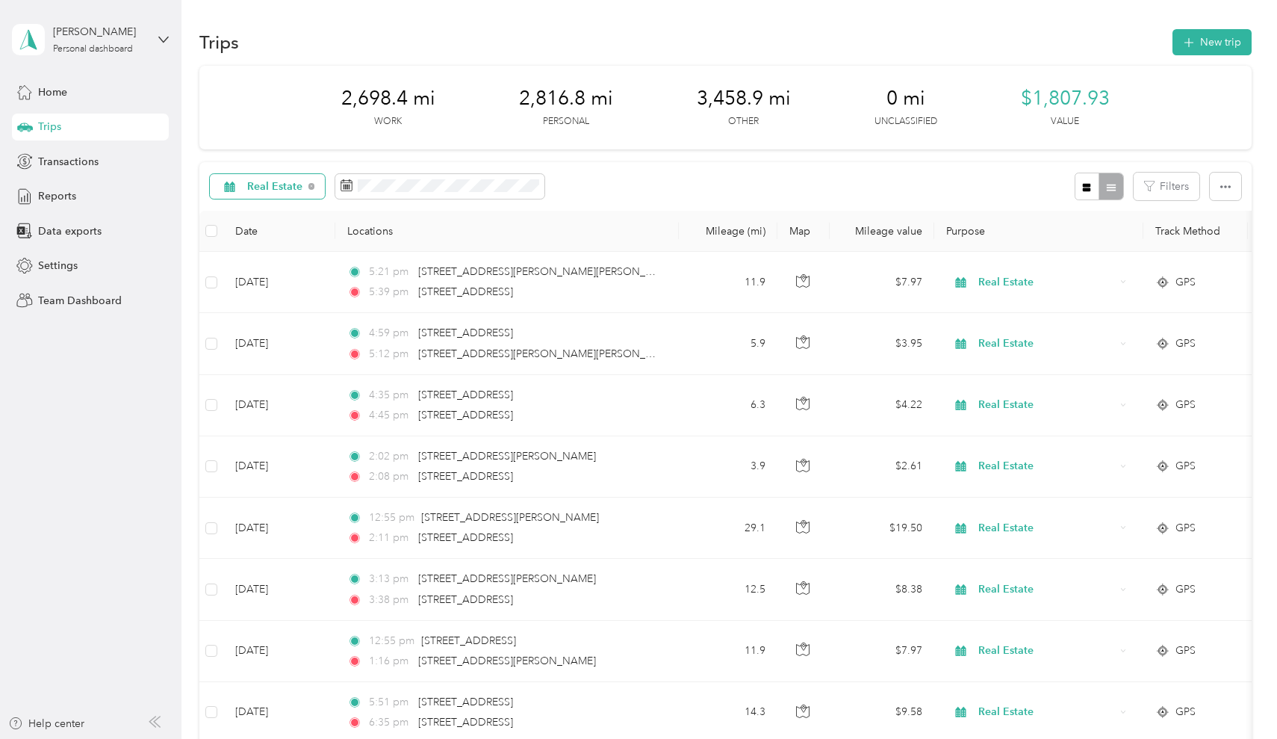
click at [276, 187] on span "Real Estate" at bounding box center [275, 186] width 56 height 10
click at [264, 263] on span "Work" at bounding box center [295, 265] width 96 height 16
click at [274, 185] on span "Work" at bounding box center [260, 186] width 27 height 10
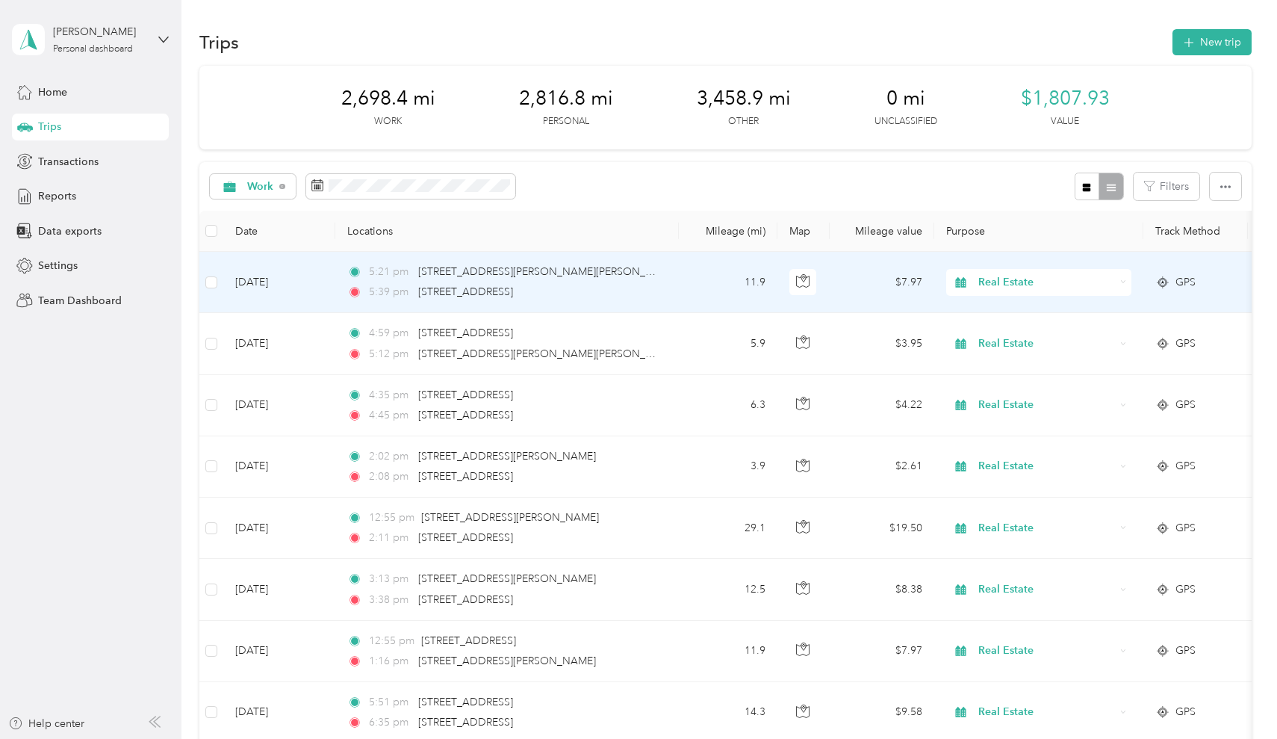
drag, startPoint x: 267, startPoint y: 261, endPoint x: 268, endPoint y: 288, distance: 26.9
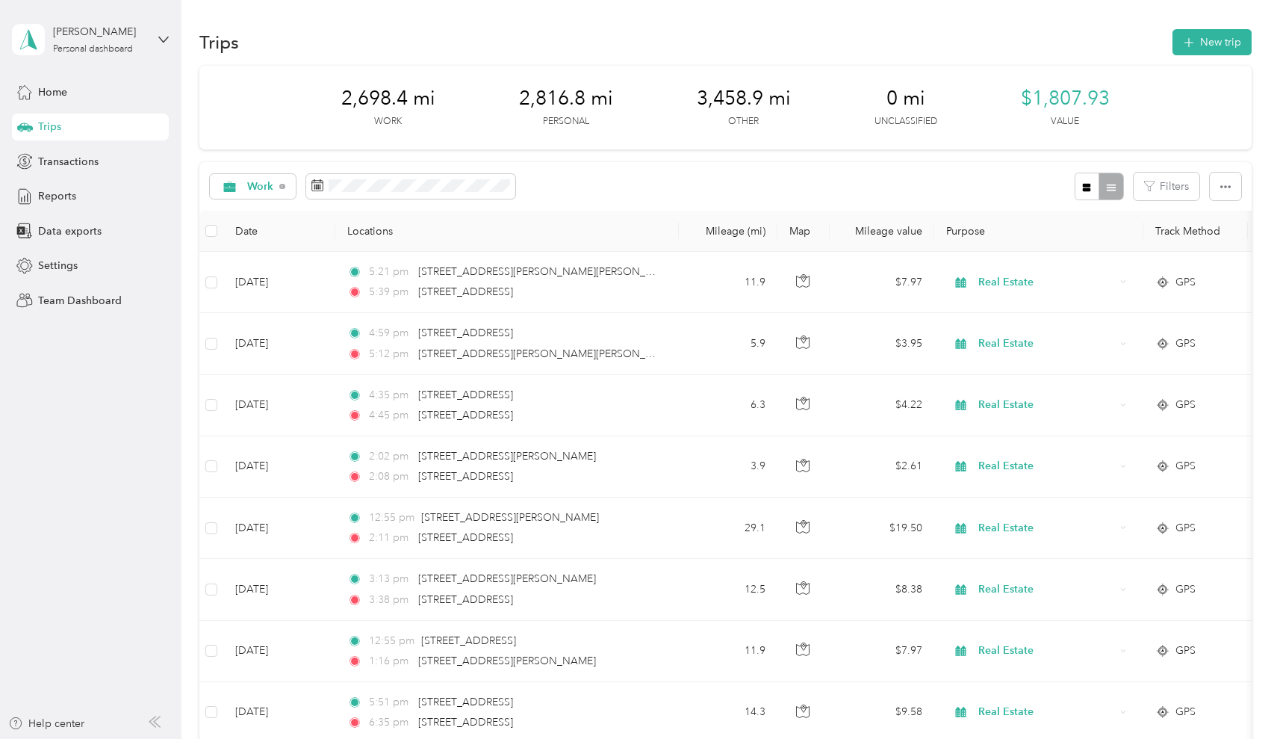
click at [255, 143] on div "2,698.4 mi Work 2,816.8 mi Personal 3,458.9 mi Other 0 mi Unclassified $1,807.9…" at bounding box center [724, 108] width 1051 height 84
click at [231, 185] on icon at bounding box center [230, 186] width 12 height 10
click at [735, 119] on p "Other" at bounding box center [743, 121] width 31 height 13
click at [53, 90] on span "Home" at bounding box center [52, 92] width 29 height 16
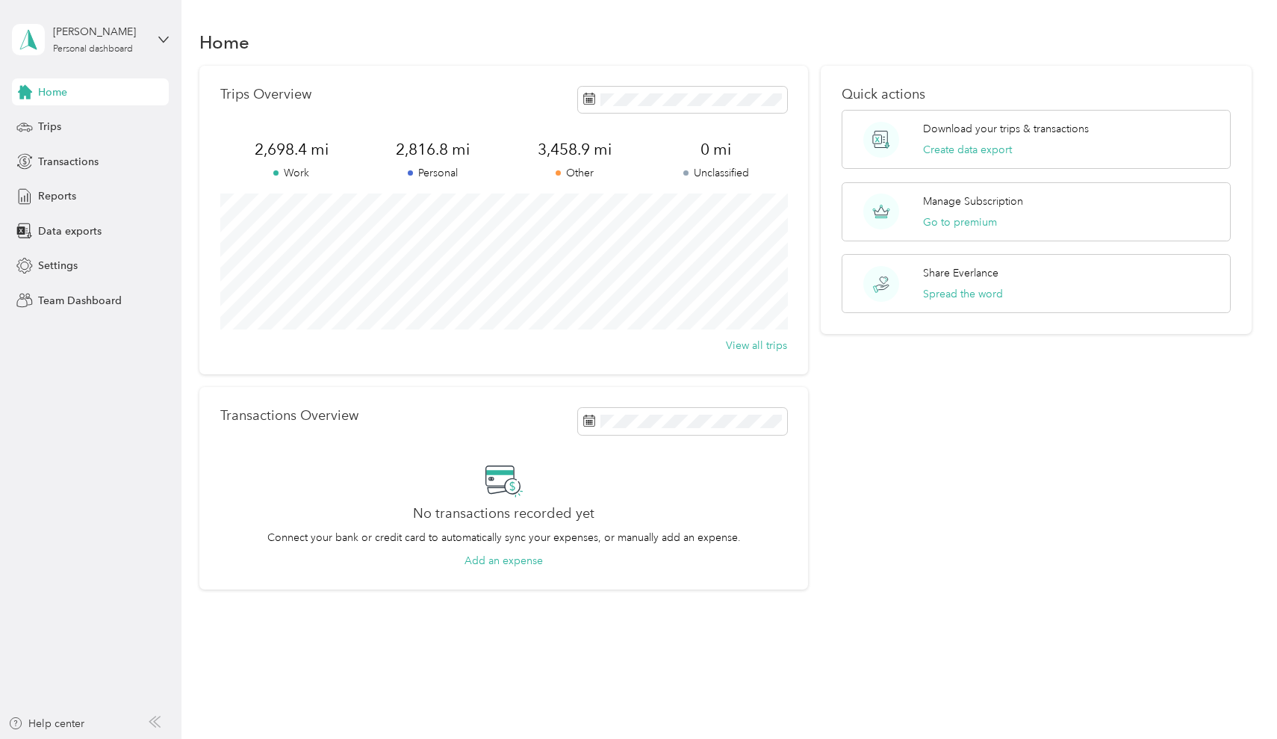
click at [575, 174] on p "Other" at bounding box center [575, 173] width 142 height 16
click at [553, 147] on span "3,458.9 mi" at bounding box center [575, 149] width 142 height 21
click at [25, 265] on icon at bounding box center [24, 266] width 16 height 16
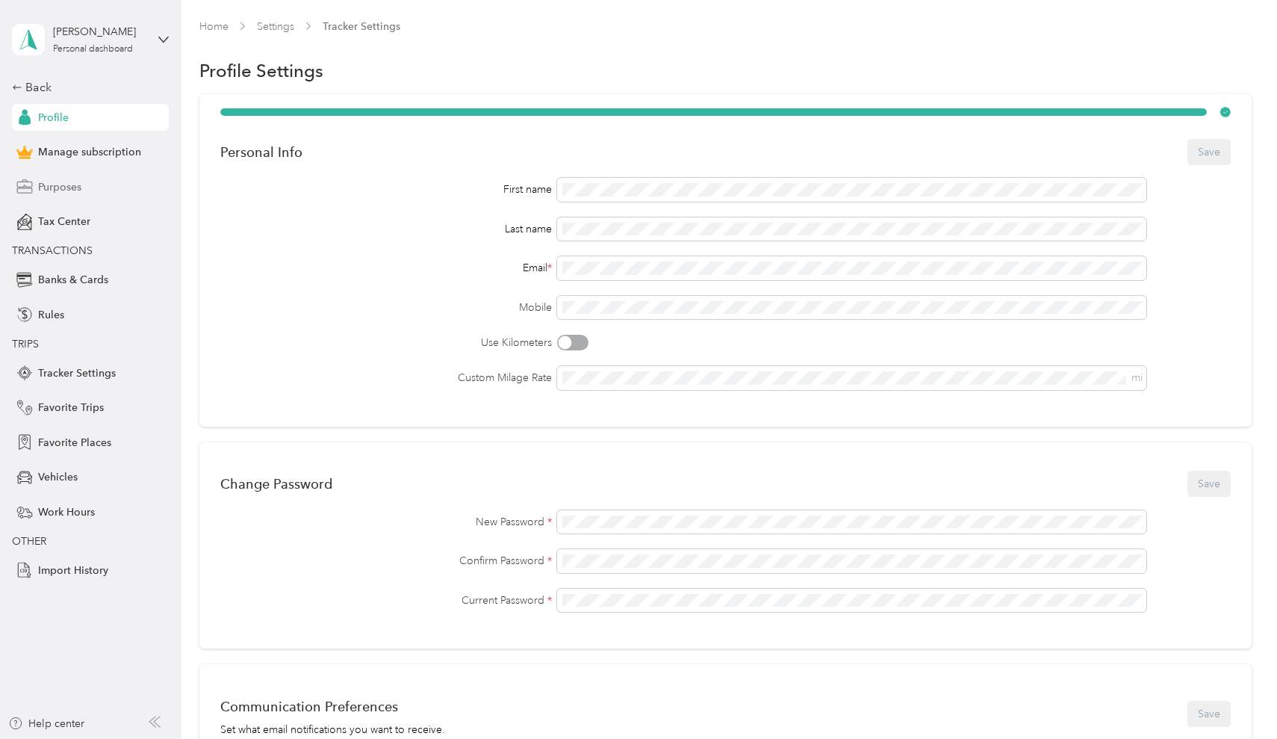
click at [69, 184] on span "Purposes" at bounding box center [59, 187] width 43 height 16
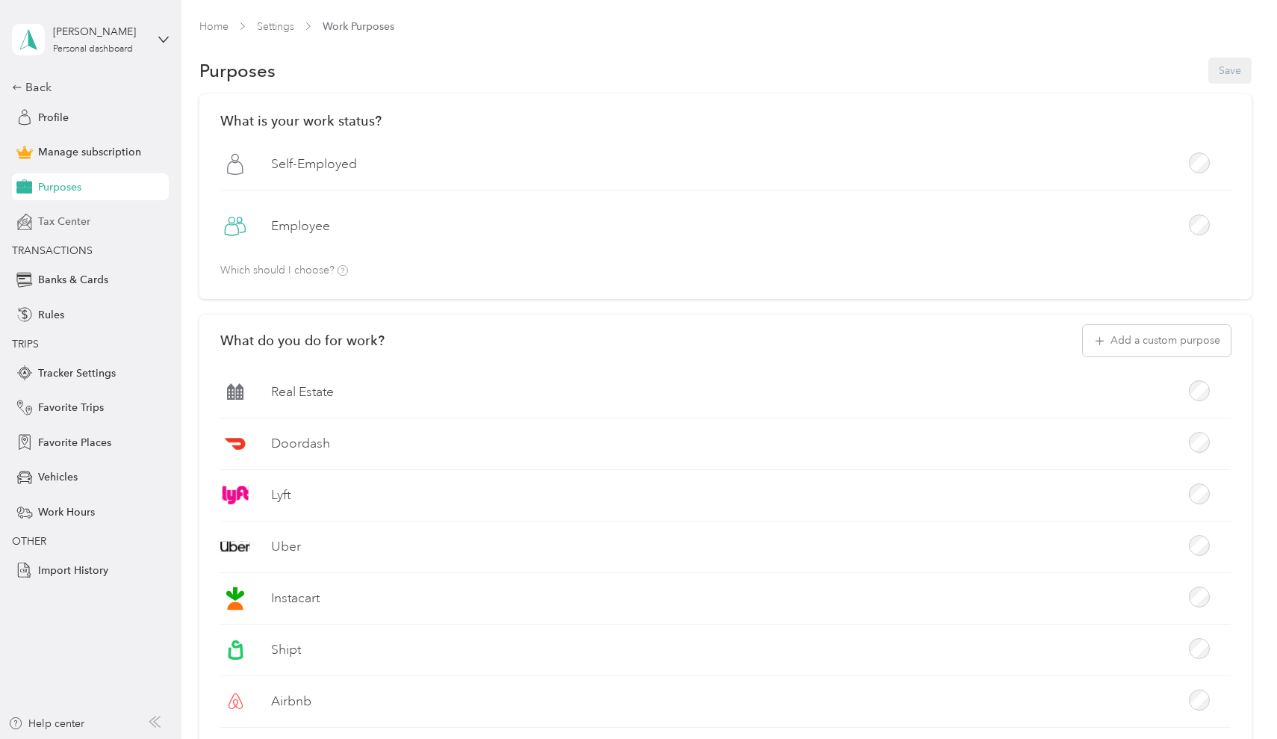
click at [59, 225] on span "Tax Center" at bounding box center [64, 222] width 52 height 16
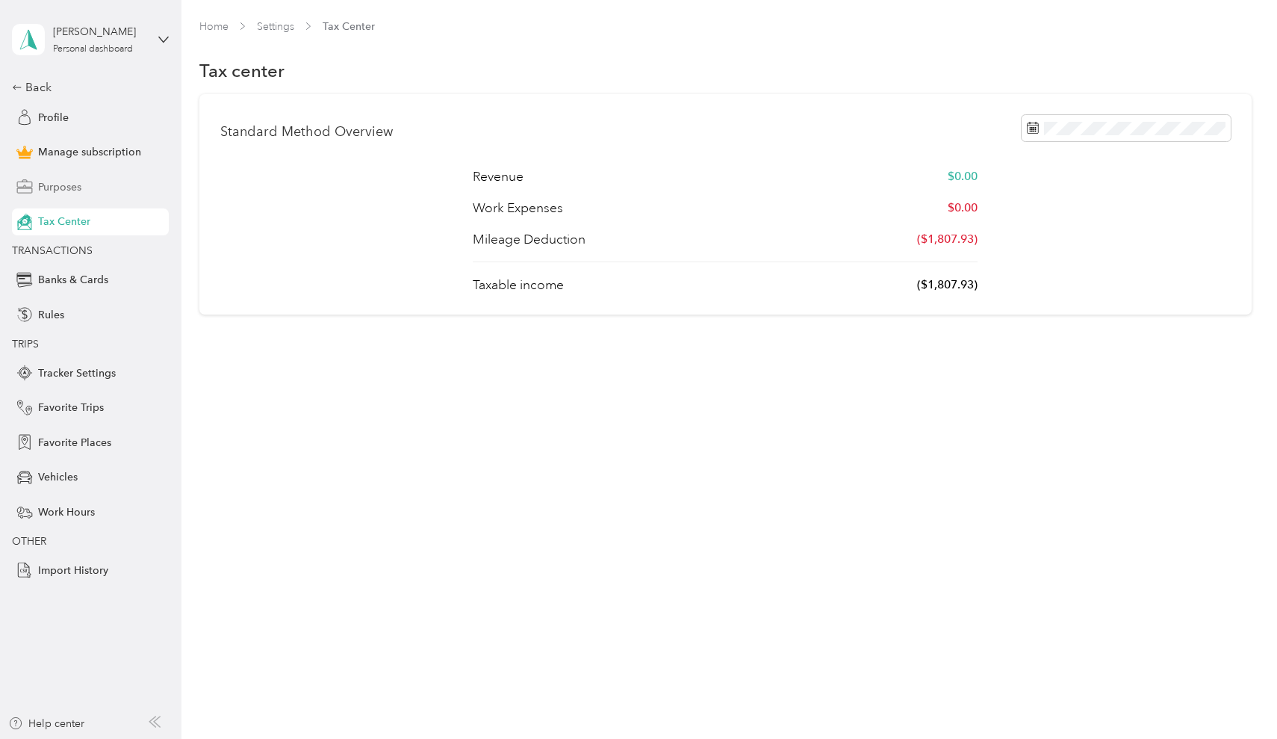
click at [49, 185] on span "Purposes" at bounding box center [59, 187] width 43 height 16
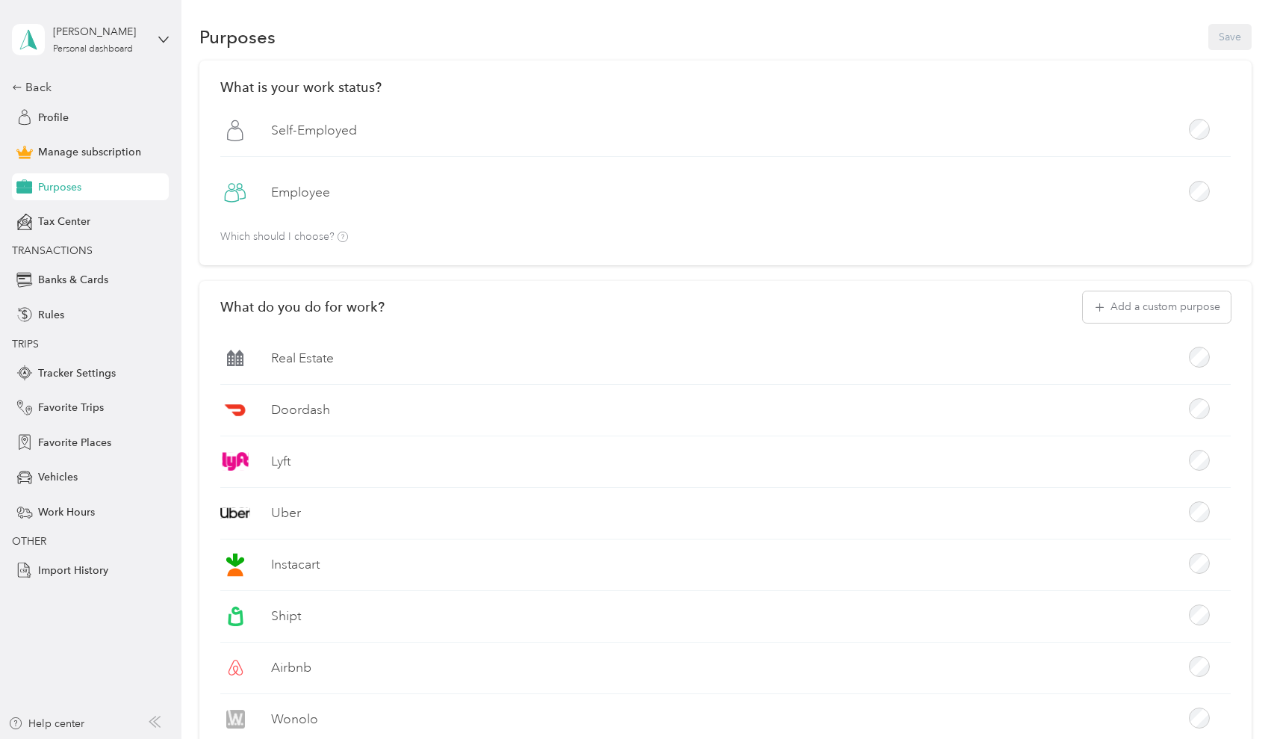
scroll to position [28, 0]
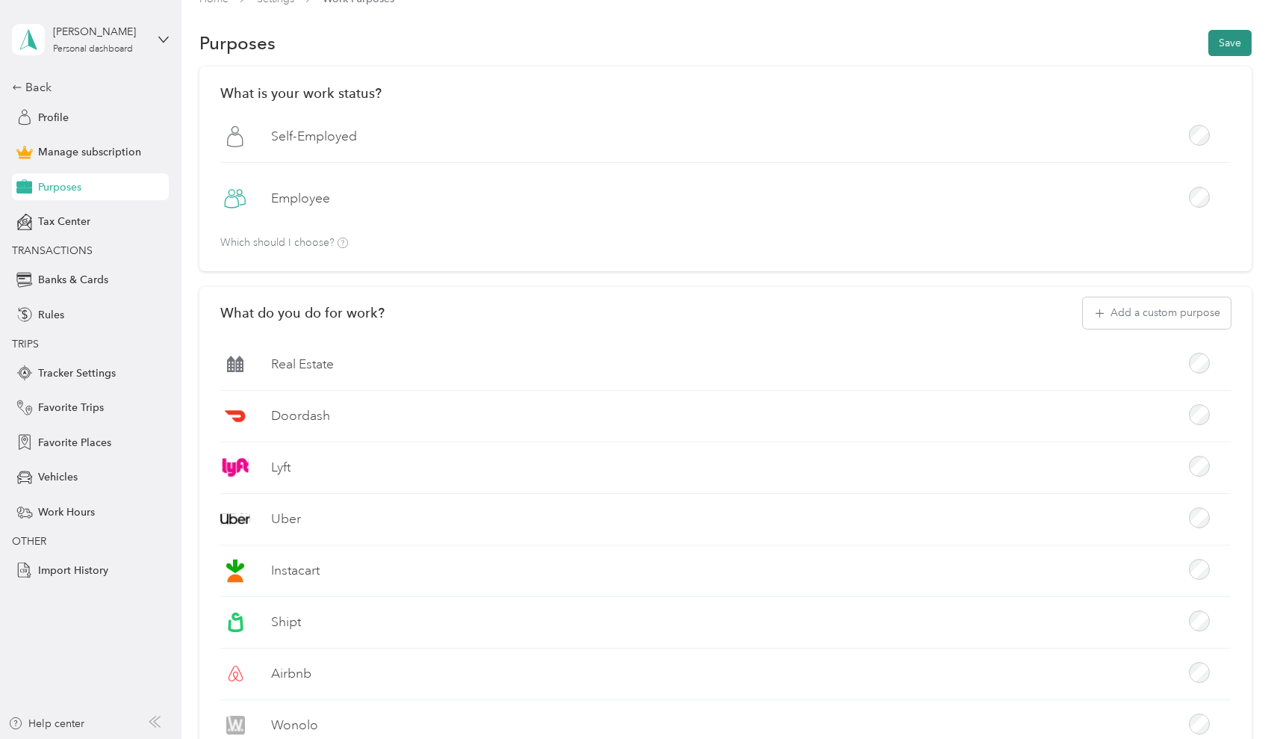
click at [1234, 40] on button "Save" at bounding box center [1229, 43] width 43 height 26
click at [43, 91] on div "Back" at bounding box center [86, 87] width 149 height 18
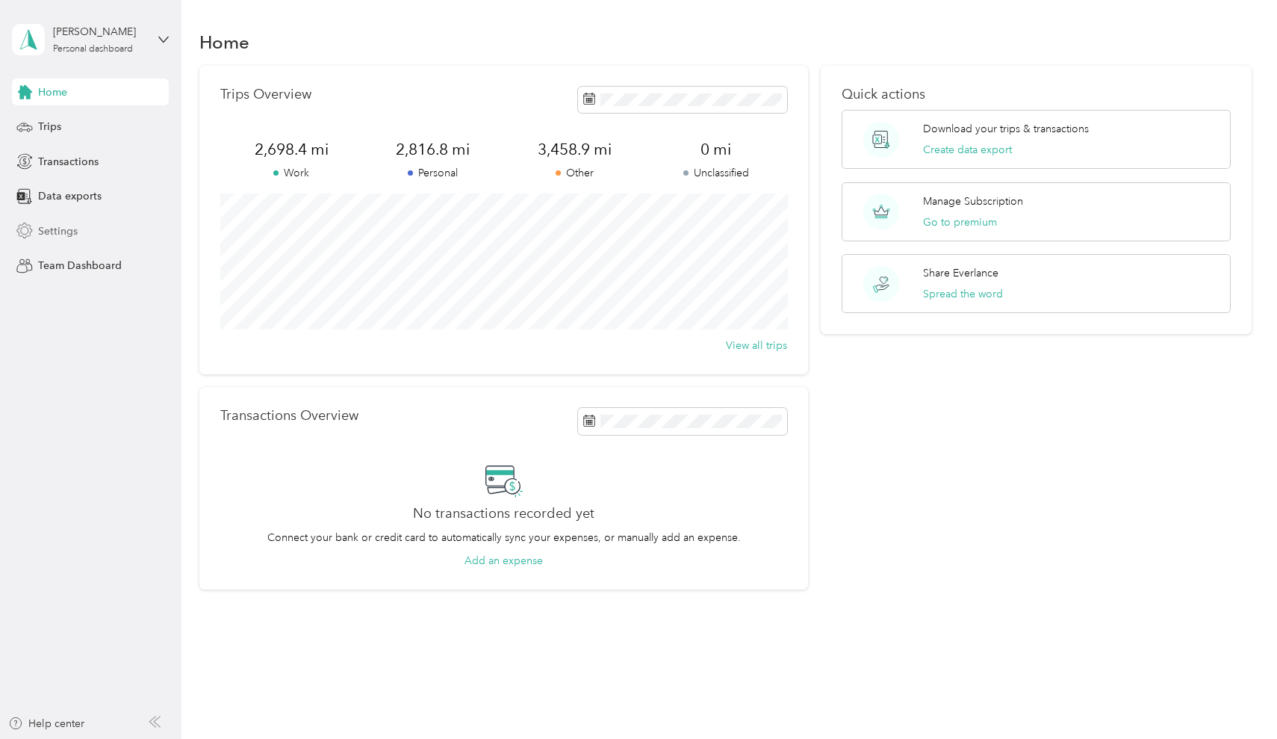
click at [54, 231] on span "Settings" at bounding box center [58, 231] width 40 height 16
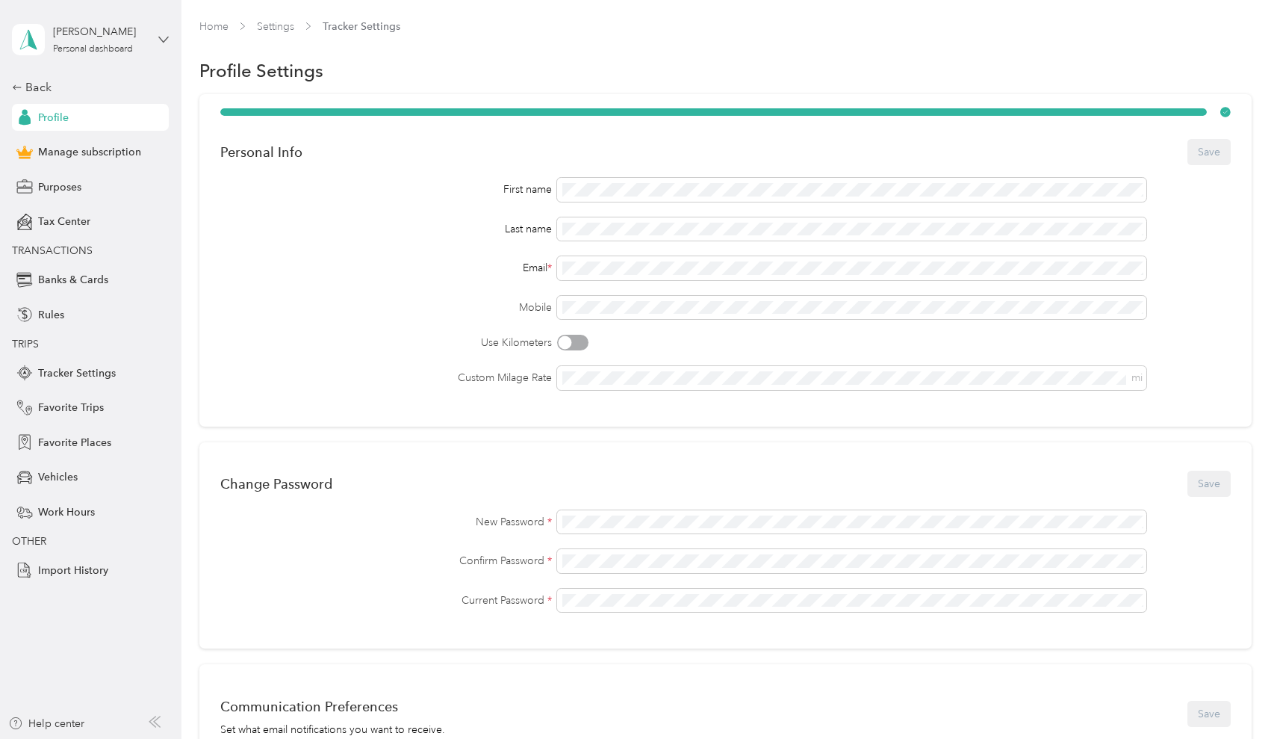
click at [165, 40] on icon at bounding box center [163, 39] width 10 height 10
click at [164, 39] on icon at bounding box center [163, 39] width 10 height 10
click at [31, 126] on div "Log out" at bounding box center [169, 122] width 293 height 26
